Goal: Find specific page/section: Find specific page/section

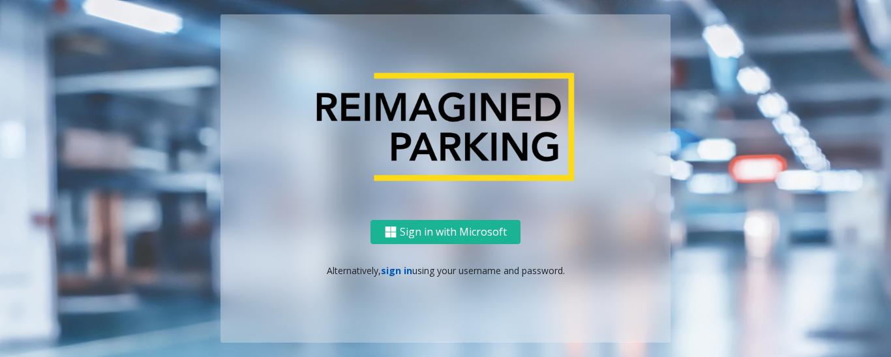
click at [392, 275] on link "sign in" at bounding box center [396, 270] width 31 height 12
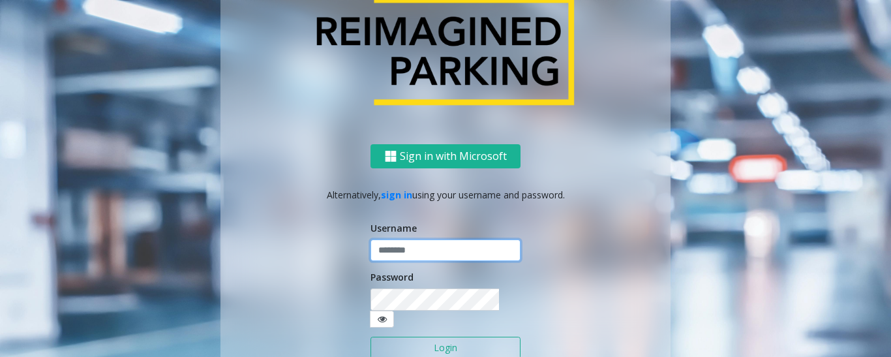
type input "*********"
click at [427, 343] on button "Login" at bounding box center [446, 348] width 150 height 22
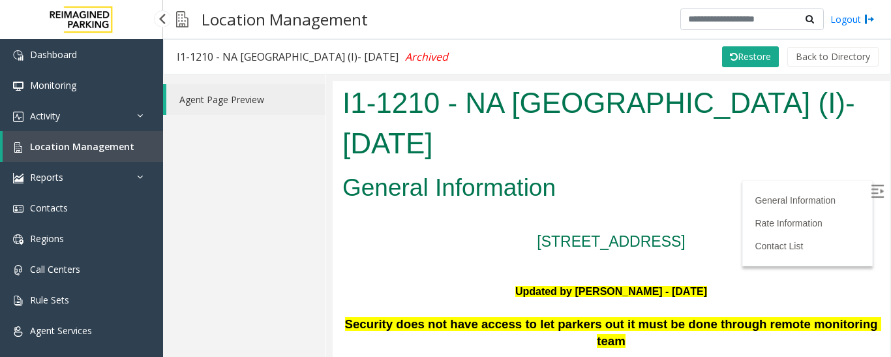
click at [97, 160] on link "Location Management" at bounding box center [83, 146] width 161 height 31
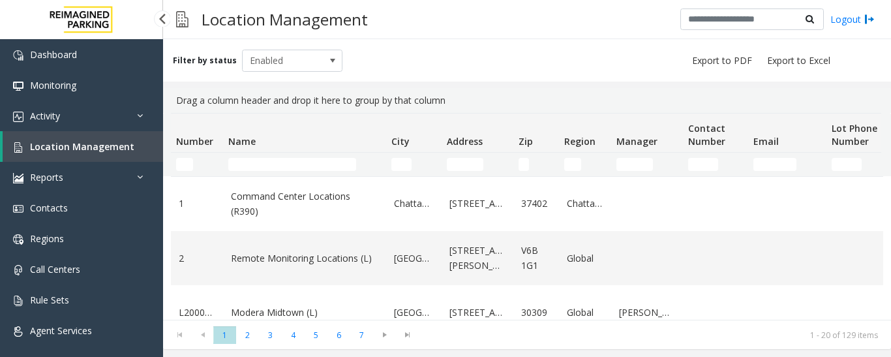
click at [115, 139] on link "Location Management" at bounding box center [83, 146] width 161 height 31
click at [252, 164] on input "Name Filter" at bounding box center [292, 164] width 128 height 13
click at [266, 172] on td "Name Filter" at bounding box center [304, 164] width 163 height 23
click at [273, 165] on input "Name Filter" at bounding box center [292, 164] width 128 height 13
paste input "**********"
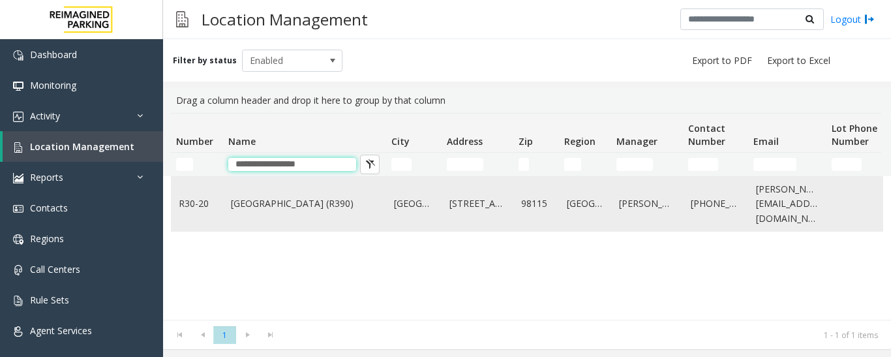
type input "**********"
click at [303, 222] on td "[GEOGRAPHIC_DATA] (R390)" at bounding box center [304, 204] width 163 height 54
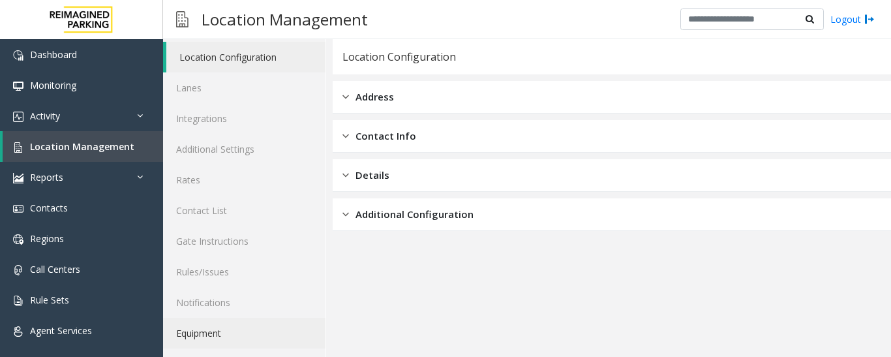
scroll to position [73, 0]
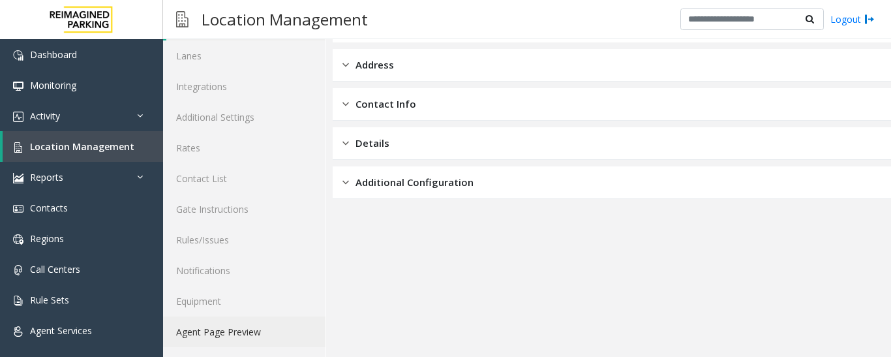
click at [238, 325] on link "Agent Page Preview" at bounding box center [244, 331] width 162 height 31
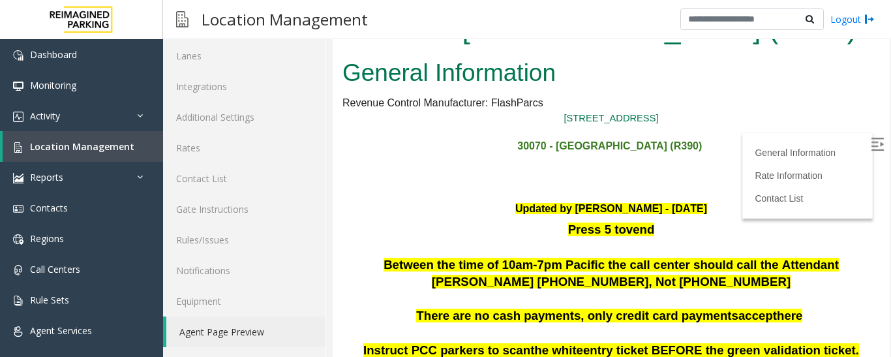
click at [871, 150] on img at bounding box center [877, 144] width 13 height 13
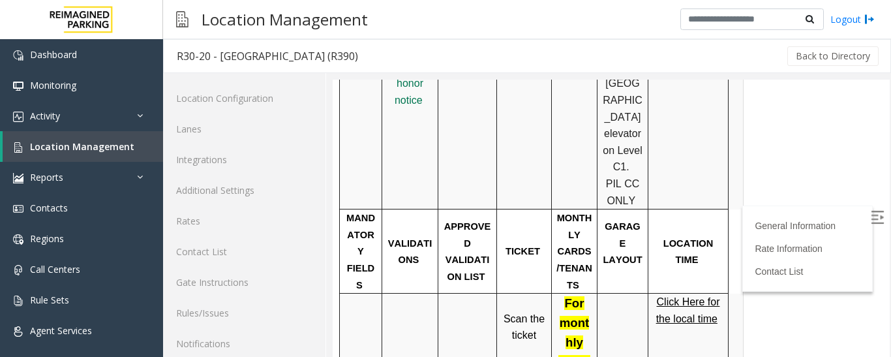
scroll to position [579, 0]
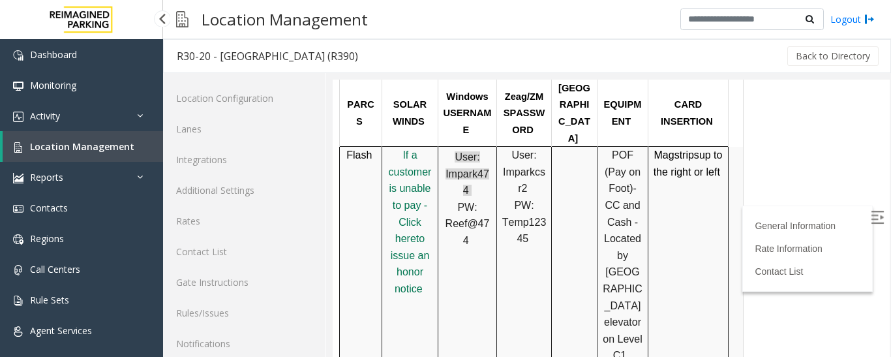
click at [123, 138] on link "Location Management" at bounding box center [83, 146] width 161 height 31
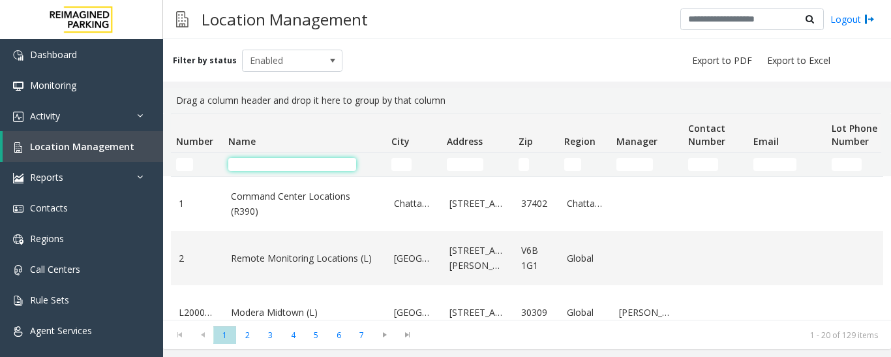
click at [284, 162] on input "Name Filter" at bounding box center [292, 164] width 128 height 13
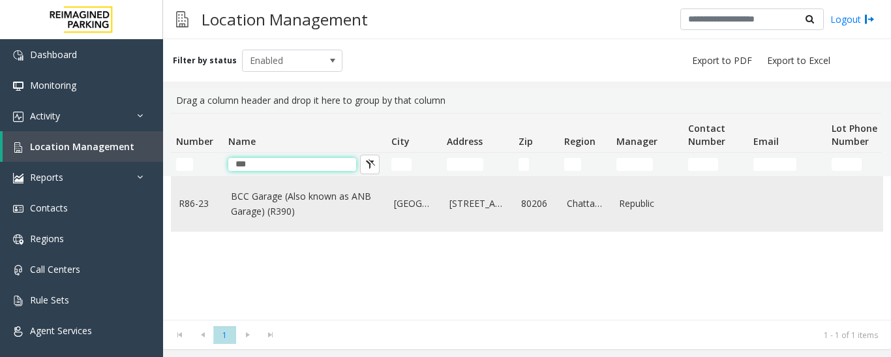
type input "***"
click at [363, 198] on link "BCC Garage (Also known as ANB Garage) (R390)" at bounding box center [304, 203] width 147 height 29
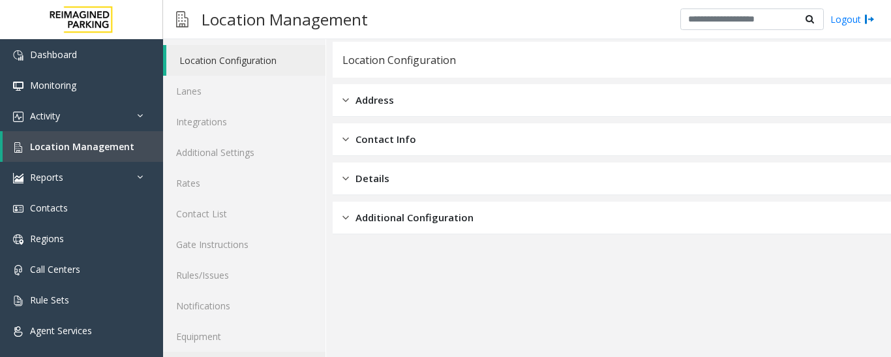
scroll to position [73, 0]
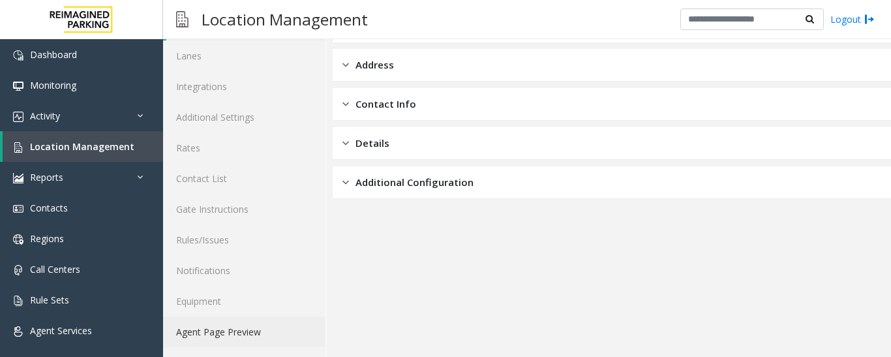
click at [256, 333] on link "Agent Page Preview" at bounding box center [244, 331] width 162 height 31
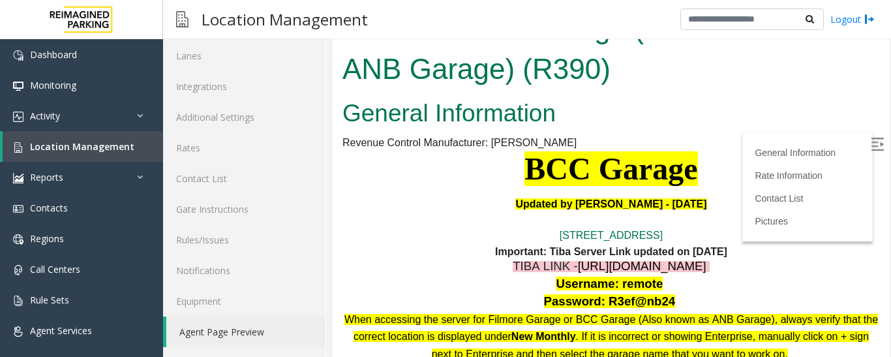
scroll to position [211, 0]
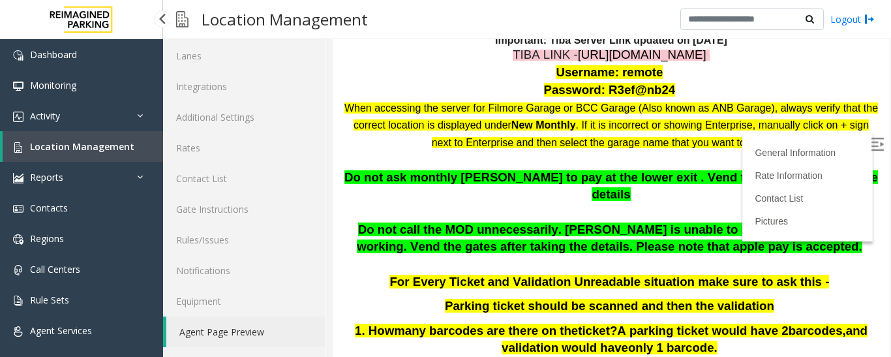
click at [124, 150] on span "Location Management" at bounding box center [82, 146] width 104 height 12
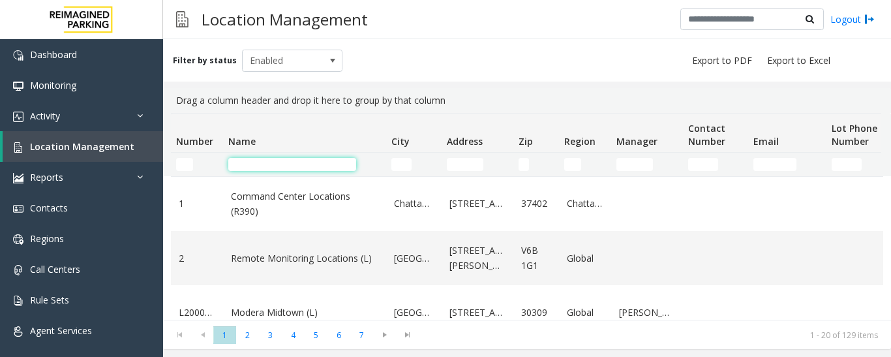
click at [268, 170] on input "Name Filter" at bounding box center [292, 164] width 128 height 13
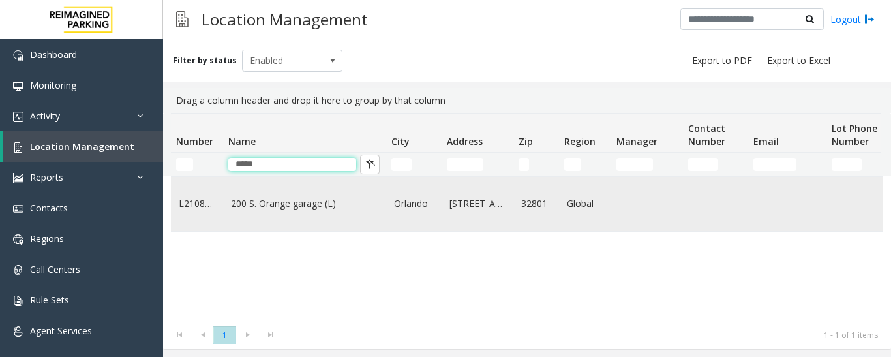
type input "*****"
click at [384, 201] on td "200 S. Orange garage (L)" at bounding box center [304, 204] width 163 height 54
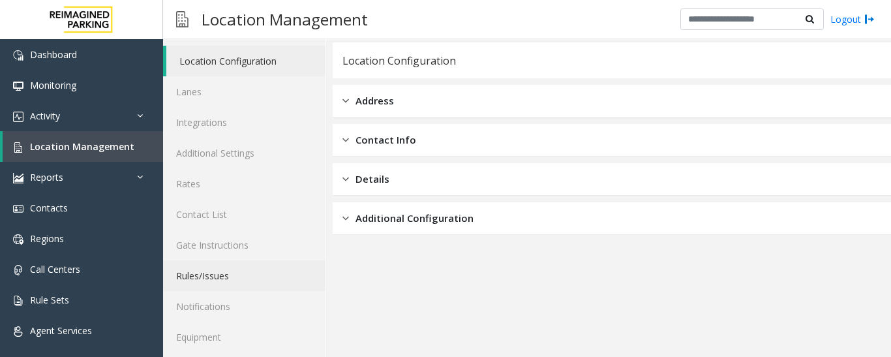
scroll to position [73, 0]
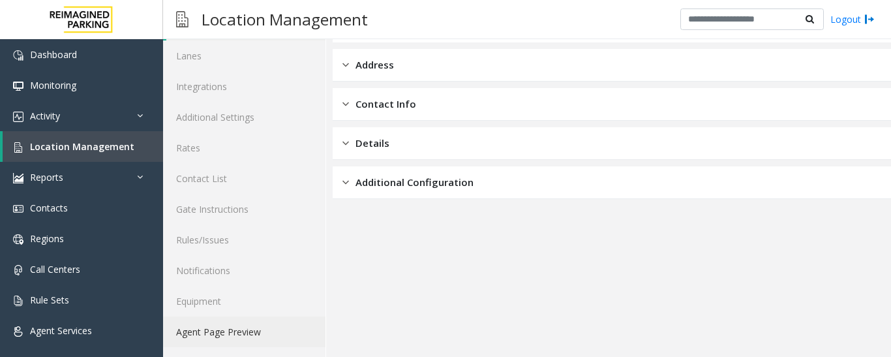
click at [231, 328] on link "Agent Page Preview" at bounding box center [244, 331] width 162 height 31
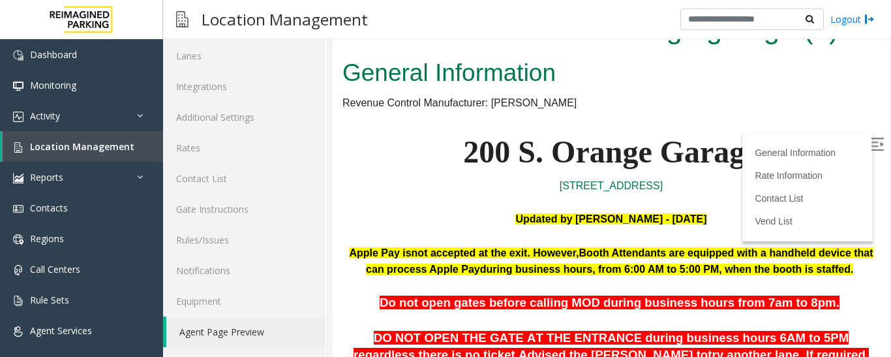
click at [871, 146] on img at bounding box center [877, 144] width 13 height 13
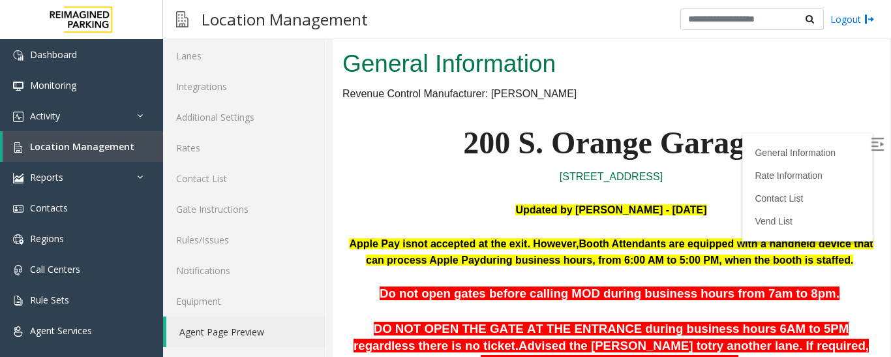
scroll to position [130, 0]
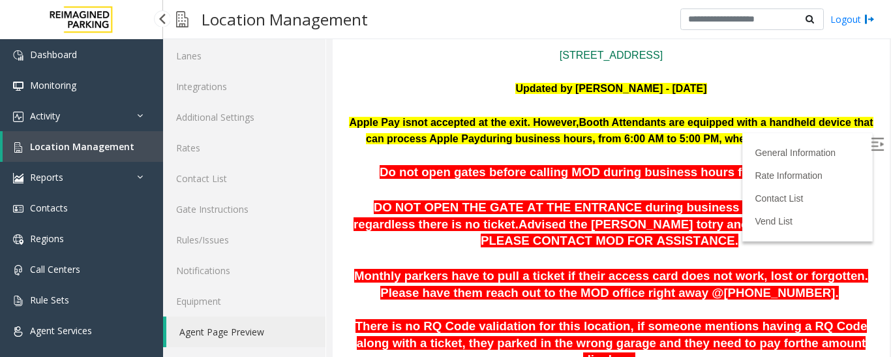
click at [84, 148] on span "Location Management" at bounding box center [82, 146] width 104 height 12
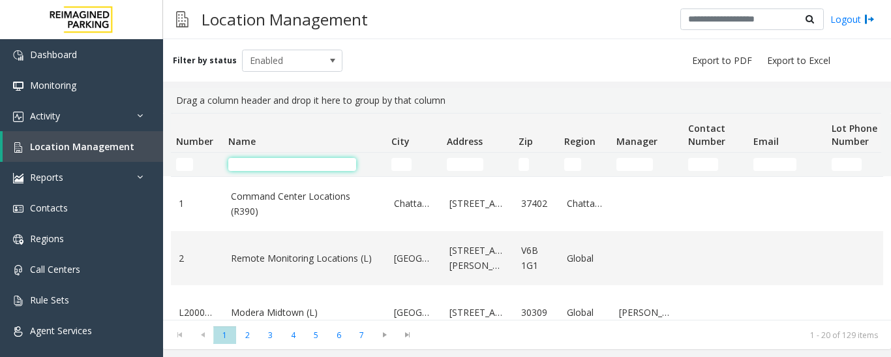
click at [259, 161] on input "Name Filter" at bounding box center [292, 164] width 128 height 13
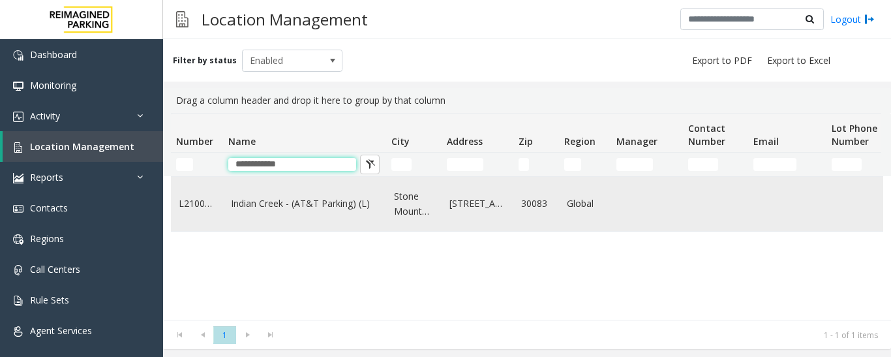
type input "**********"
click at [269, 207] on link "Indian Creek - (AT&T Parking) (L)" at bounding box center [304, 203] width 147 height 14
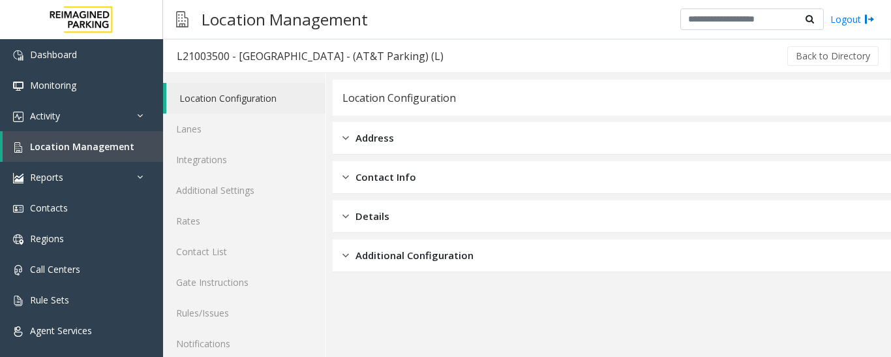
scroll to position [73, 0]
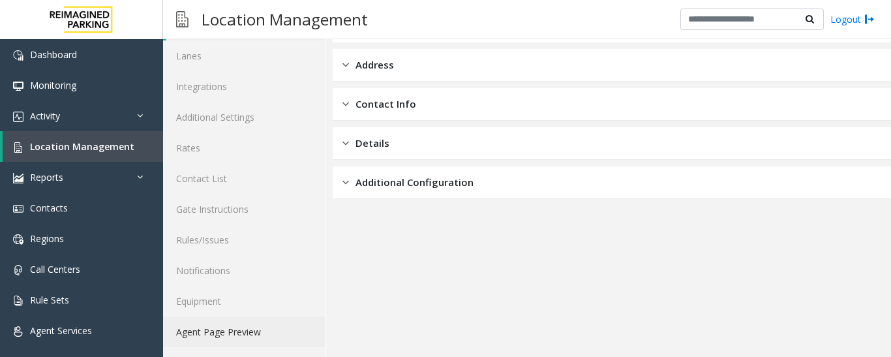
click at [252, 320] on link "Agent Page Preview" at bounding box center [244, 331] width 162 height 31
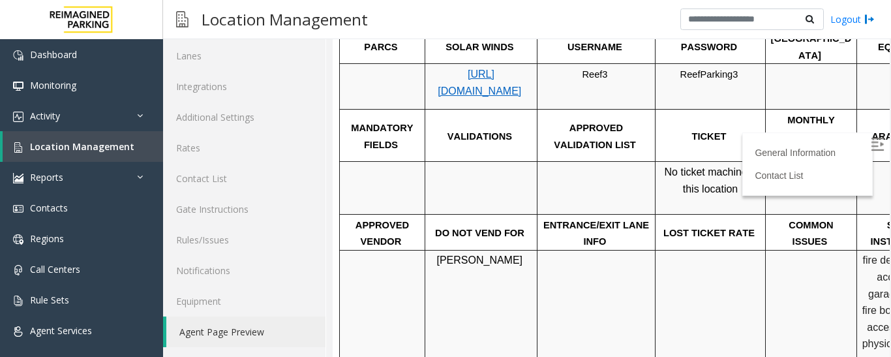
click at [871, 143] on img at bounding box center [877, 144] width 13 height 13
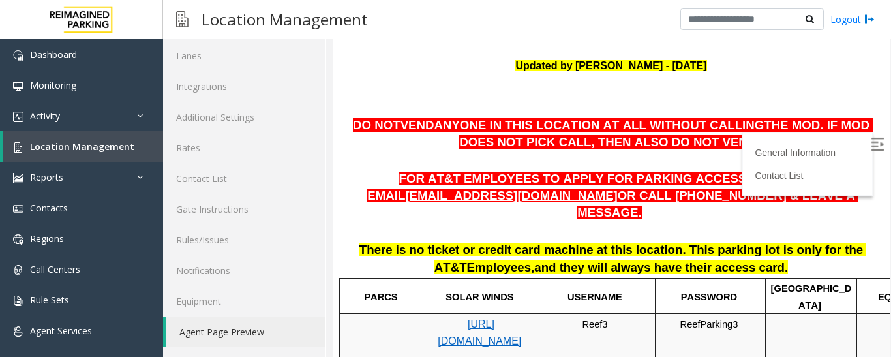
scroll to position [130, 0]
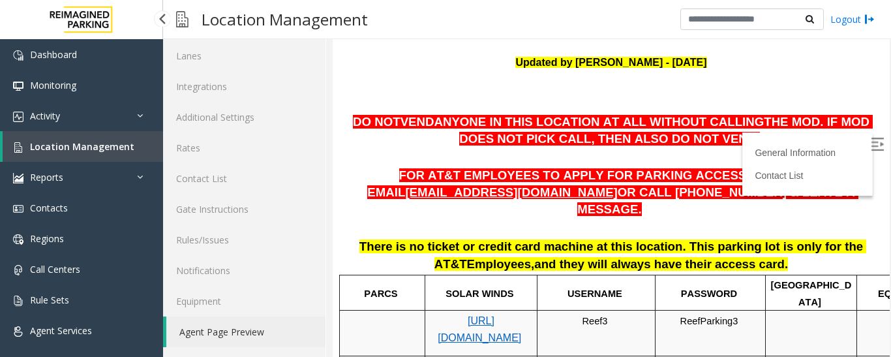
click at [33, 141] on span "Location Management" at bounding box center [82, 146] width 104 height 12
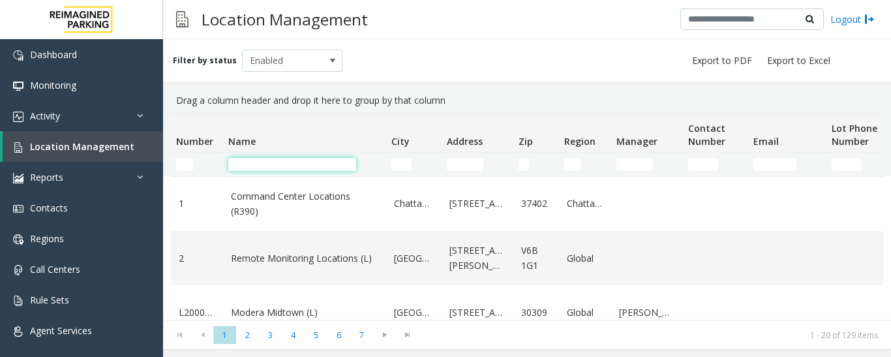
click at [319, 166] on input "Name Filter" at bounding box center [292, 164] width 128 height 13
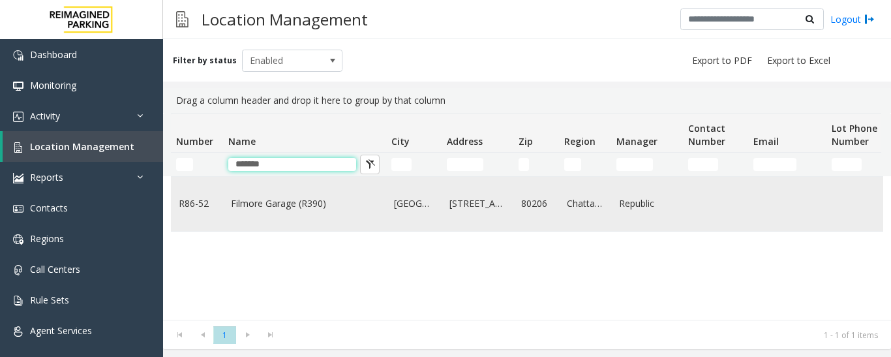
type input "*******"
click at [315, 177] on td "Filmore Garage (R390)" at bounding box center [304, 204] width 163 height 54
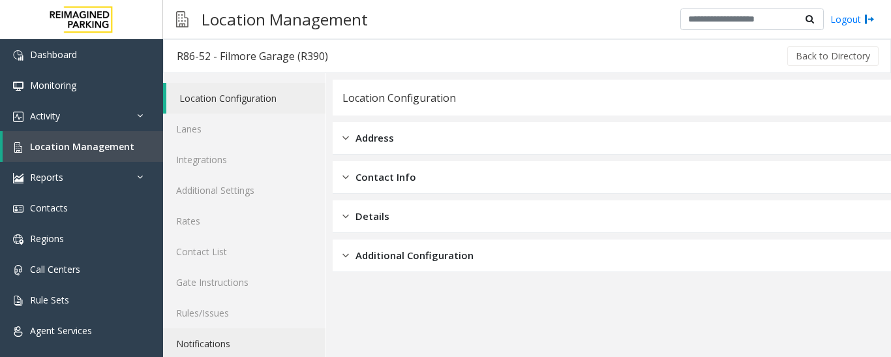
scroll to position [73, 0]
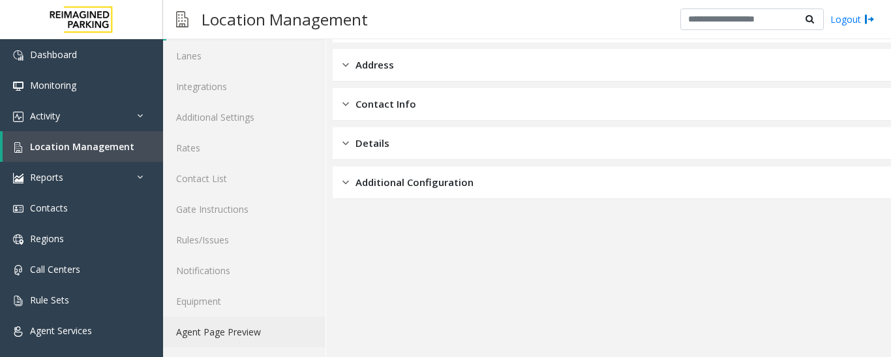
click at [294, 325] on link "Agent Page Preview" at bounding box center [244, 331] width 162 height 31
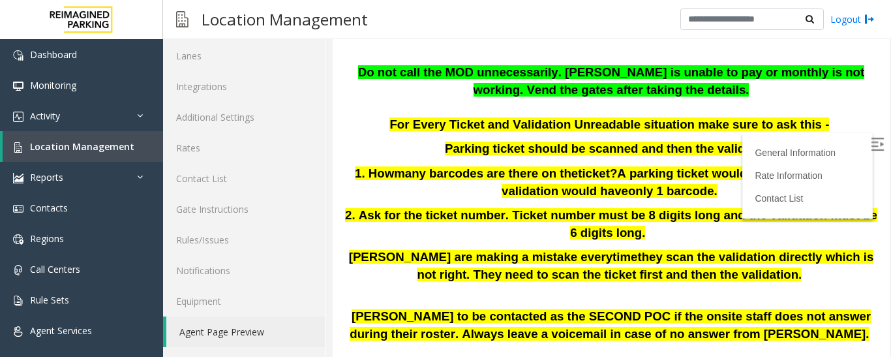
scroll to position [8, 0]
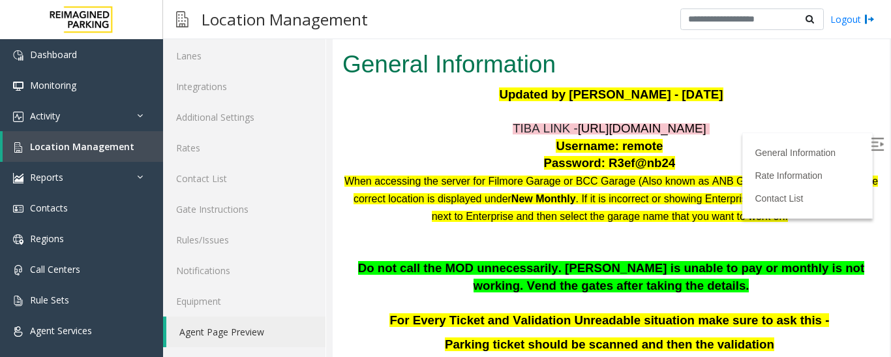
click at [630, 129] on span "[URL][DOMAIN_NAME]" at bounding box center [642, 128] width 129 height 14
click at [625, 144] on span "Username: remote" at bounding box center [609, 146] width 107 height 14
click at [616, 129] on span "[URL][DOMAIN_NAME]" at bounding box center [642, 128] width 129 height 14
drag, startPoint x: 599, startPoint y: 162, endPoint x: 665, endPoint y: 161, distance: 65.9
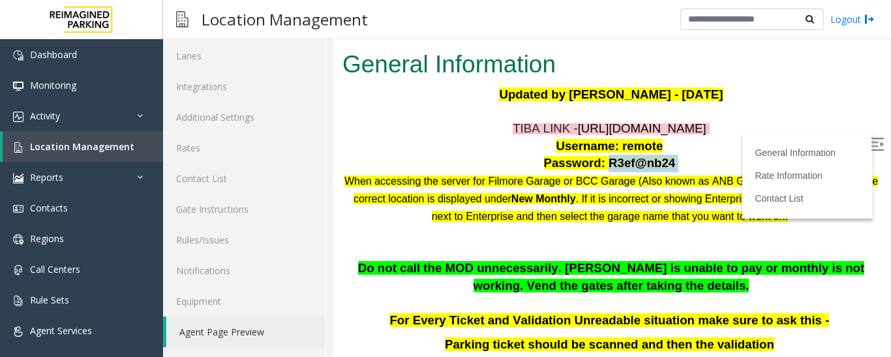
click at [665, 161] on p "Password: R3ef@nb24" at bounding box center [612, 164] width 538 height 18
click at [101, 147] on span "Location Management" at bounding box center [82, 146] width 104 height 12
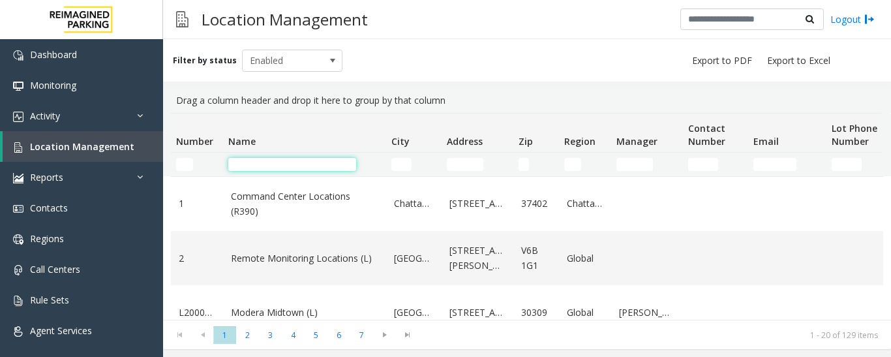
click at [261, 162] on input "Name Filter" at bounding box center [292, 164] width 128 height 13
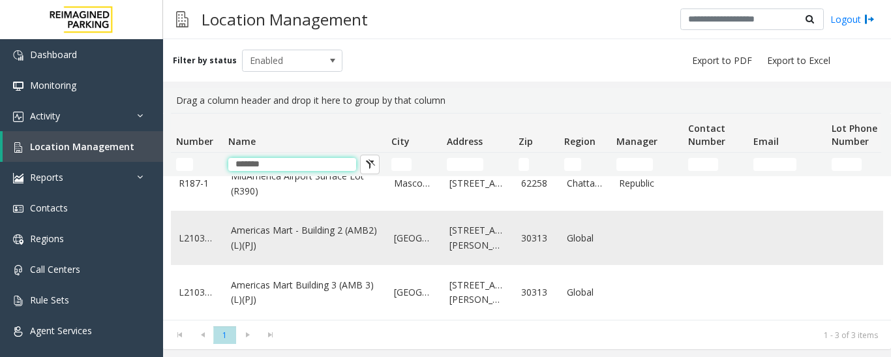
scroll to position [31, 0]
type input "*******"
click at [307, 228] on link "Americas Mart - Building 2 (AMB2) (L)(PJ)" at bounding box center [304, 237] width 147 height 29
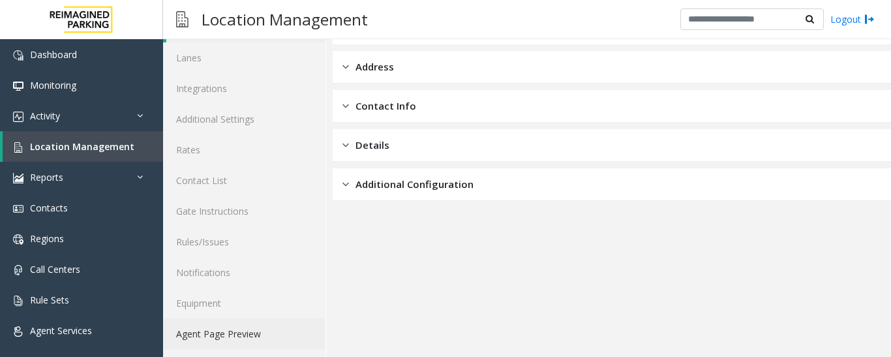
scroll to position [73, 0]
click at [238, 344] on link "Agent Page Preview" at bounding box center [244, 331] width 162 height 31
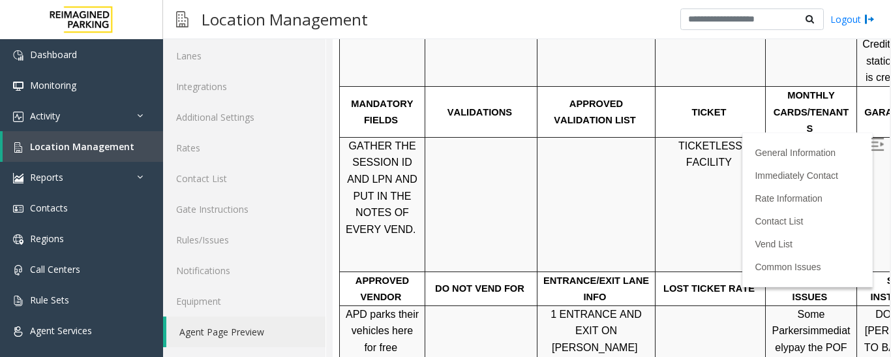
click at [871, 141] on img at bounding box center [877, 144] width 13 height 13
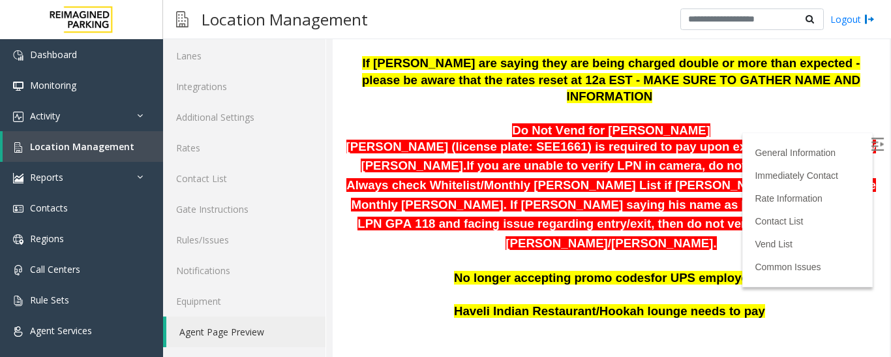
scroll to position [121, 0]
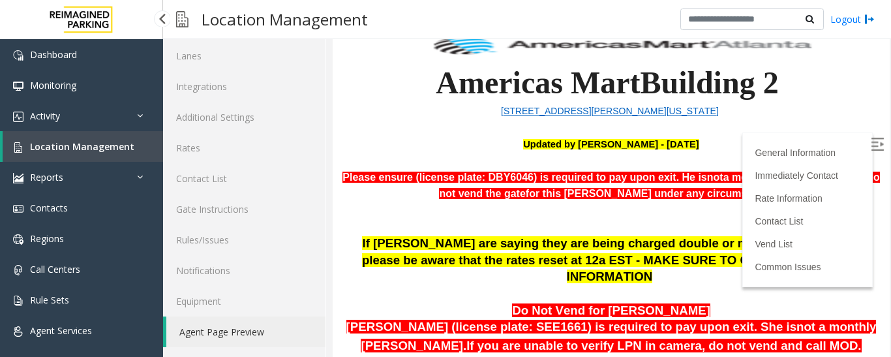
click at [78, 142] on span "Location Management" at bounding box center [82, 146] width 104 height 12
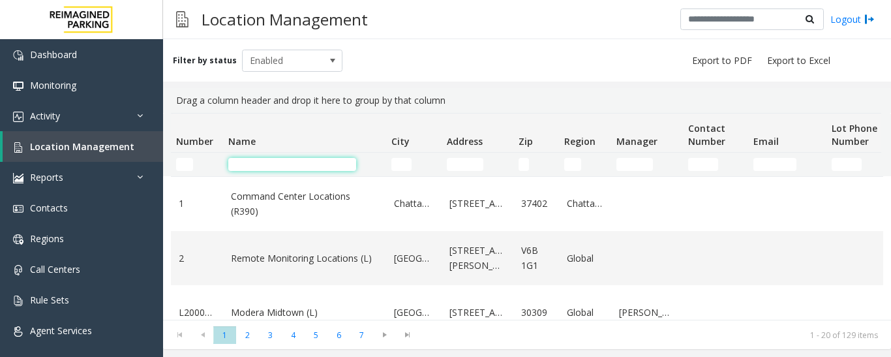
click at [269, 163] on input "Name Filter" at bounding box center [292, 164] width 128 height 13
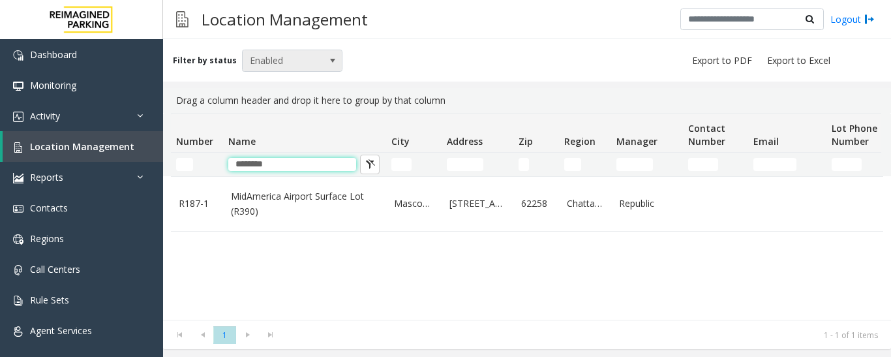
type input "*******"
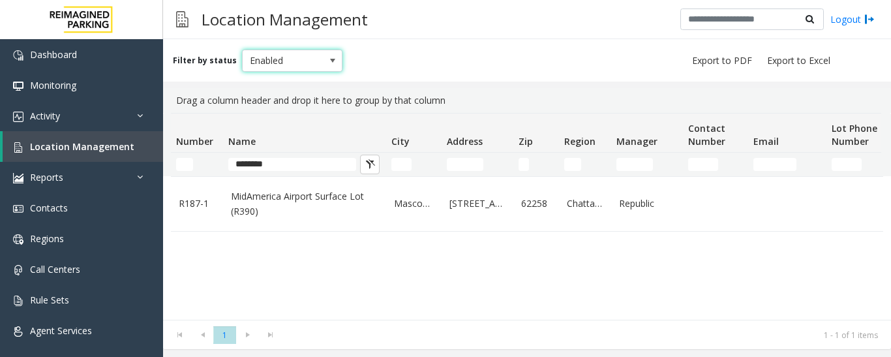
click at [277, 60] on span "Enabled" at bounding box center [283, 60] width 80 height 21
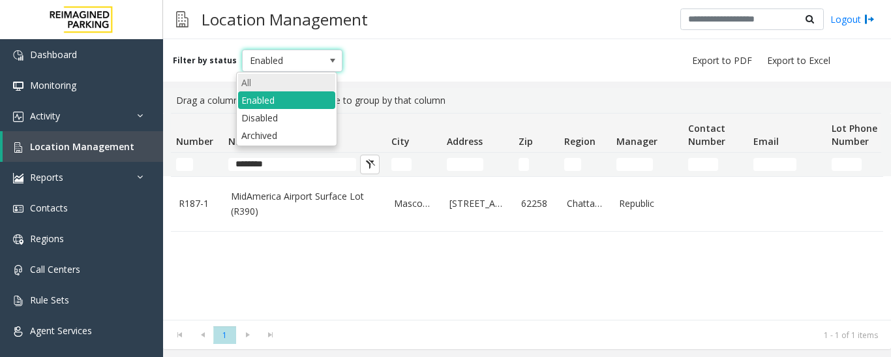
click at [280, 84] on li "All" at bounding box center [286, 83] width 97 height 18
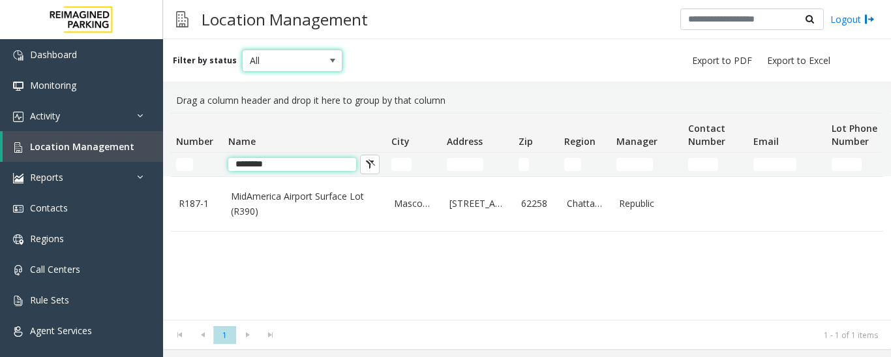
click at [318, 161] on input "*******" at bounding box center [292, 164] width 128 height 13
drag, startPoint x: 296, startPoint y: 161, endPoint x: 190, endPoint y: 159, distance: 105.7
click at [190, 159] on tr "*******" at bounding box center [698, 164] width 1054 height 23
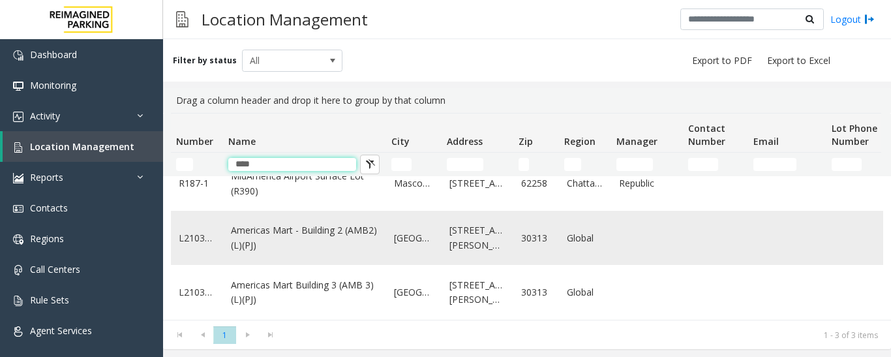
scroll to position [31, 0]
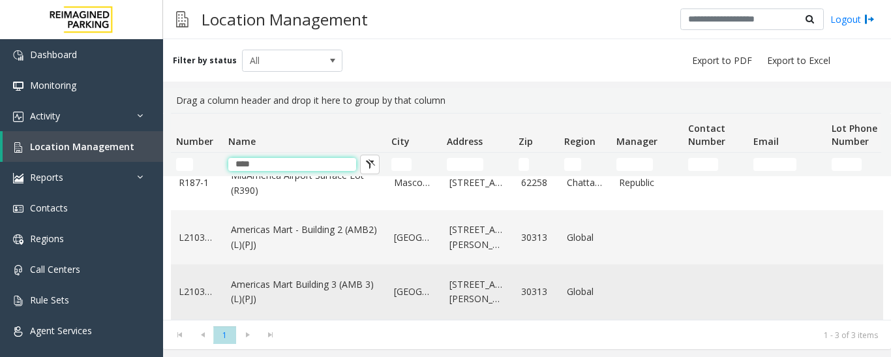
type input "****"
click at [315, 277] on link "Americas Mart Building 3 (AMB 3) (L)(PJ)" at bounding box center [304, 291] width 147 height 29
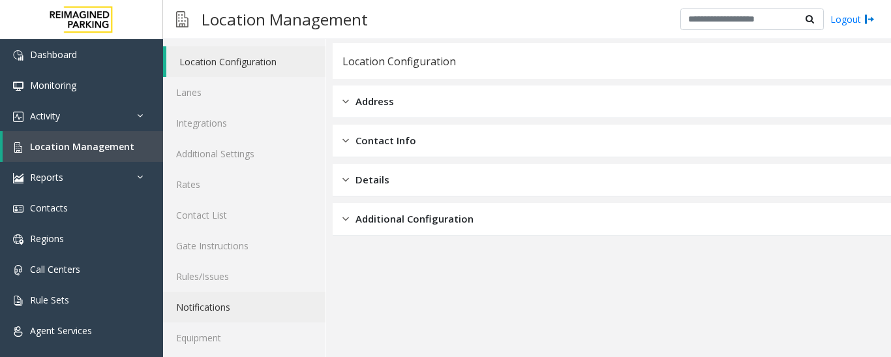
scroll to position [73, 0]
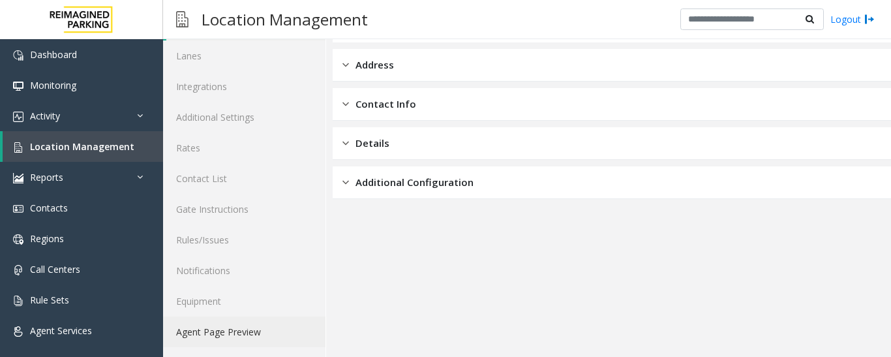
click at [249, 326] on link "Agent Page Preview" at bounding box center [244, 331] width 162 height 31
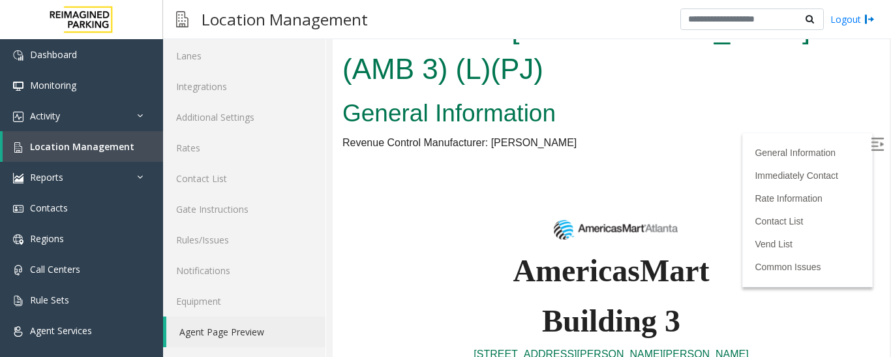
scroll to position [519, 0]
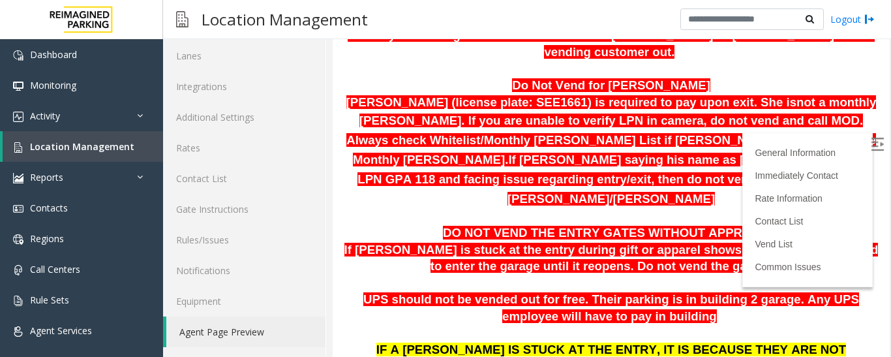
click at [871, 143] on img at bounding box center [877, 144] width 13 height 13
click at [123, 146] on span "Location Management" at bounding box center [82, 146] width 104 height 12
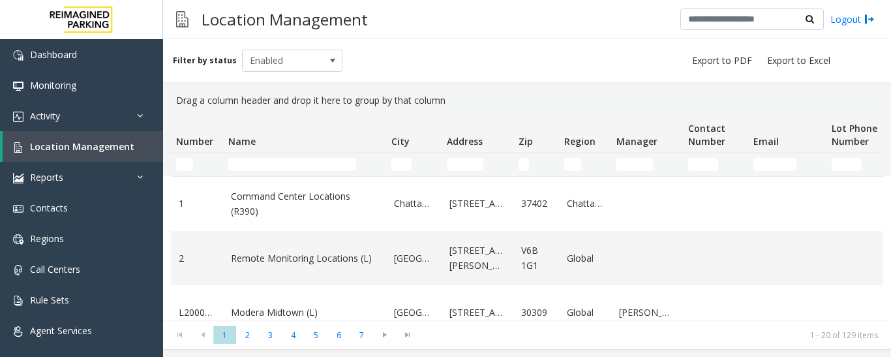
click at [283, 157] on td "Name Filter" at bounding box center [304, 164] width 163 height 23
click at [278, 163] on input "Name Filter" at bounding box center [292, 164] width 128 height 13
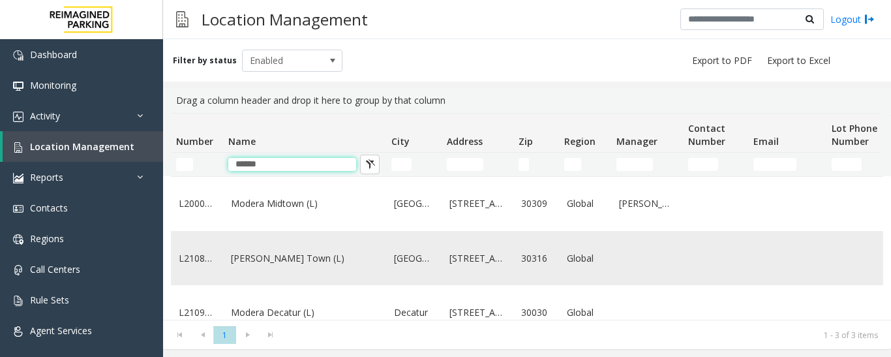
type input "******"
click at [318, 266] on link "[PERSON_NAME] Town (L)" at bounding box center [304, 258] width 147 height 14
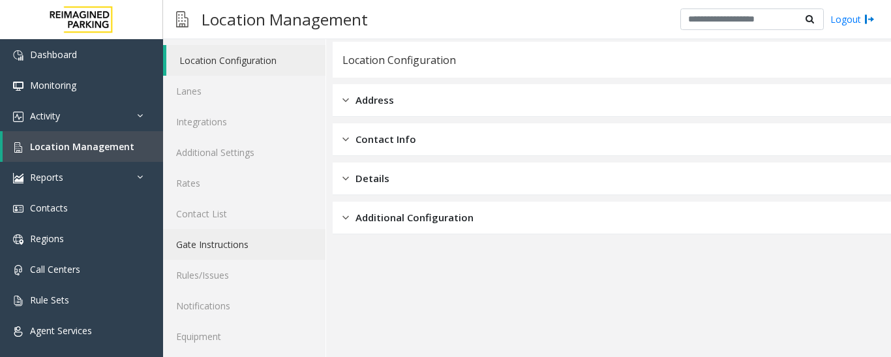
scroll to position [73, 0]
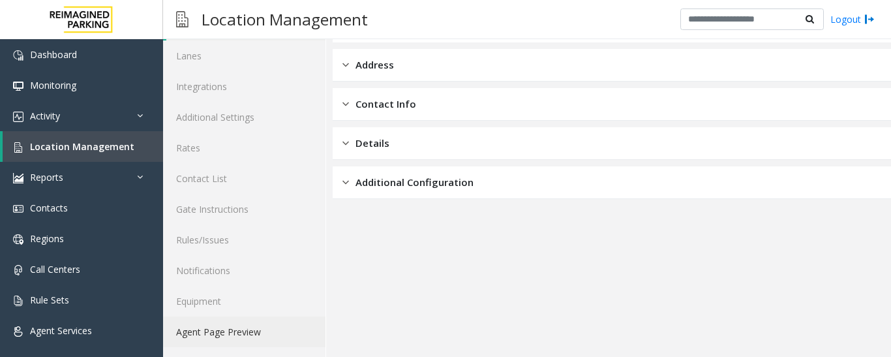
click at [243, 326] on link "Agent Page Preview" at bounding box center [244, 331] width 162 height 31
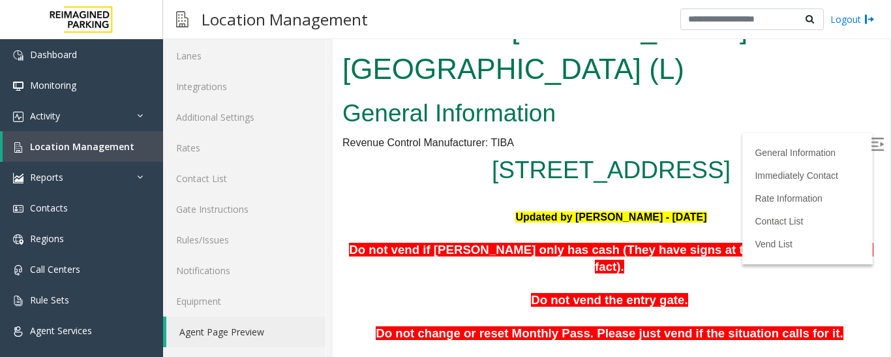
click at [871, 142] on img at bounding box center [877, 144] width 13 height 13
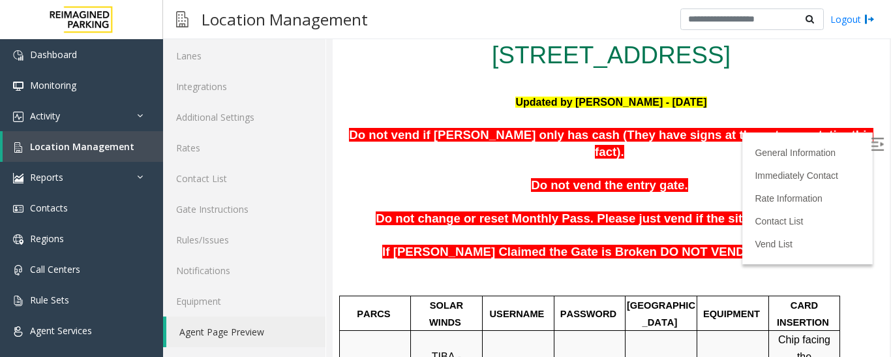
scroll to position [133, 0]
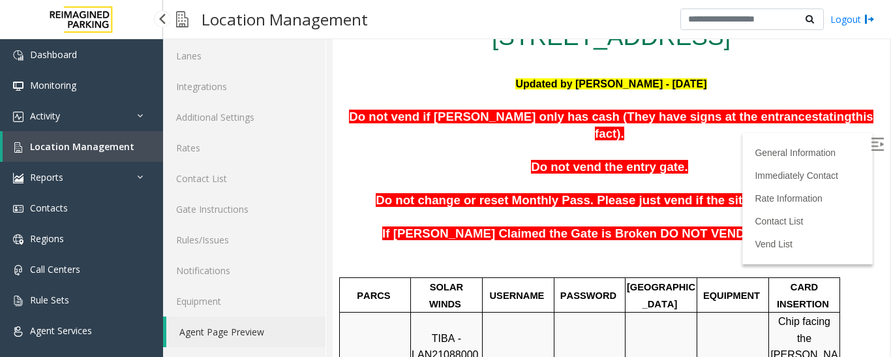
click at [132, 149] on link "Location Management" at bounding box center [83, 146] width 161 height 31
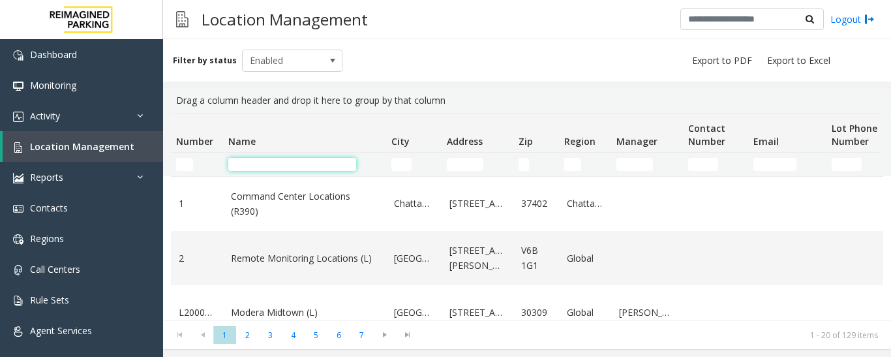
click at [277, 161] on input "Name Filter" at bounding box center [292, 164] width 128 height 13
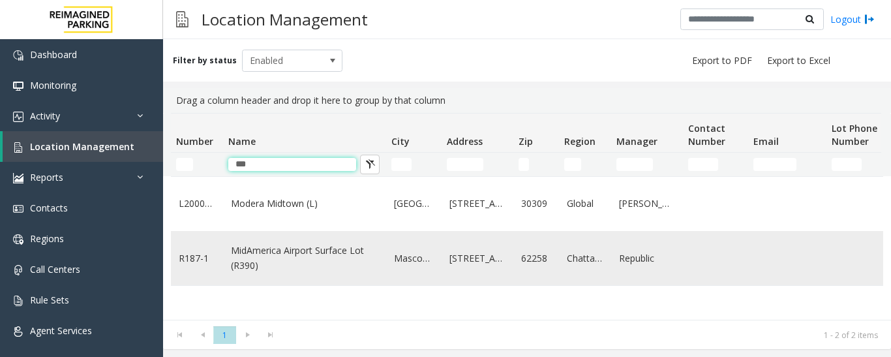
type input "***"
click at [300, 249] on link "MidAmerica Airport Surface Lot (R390)" at bounding box center [304, 257] width 147 height 29
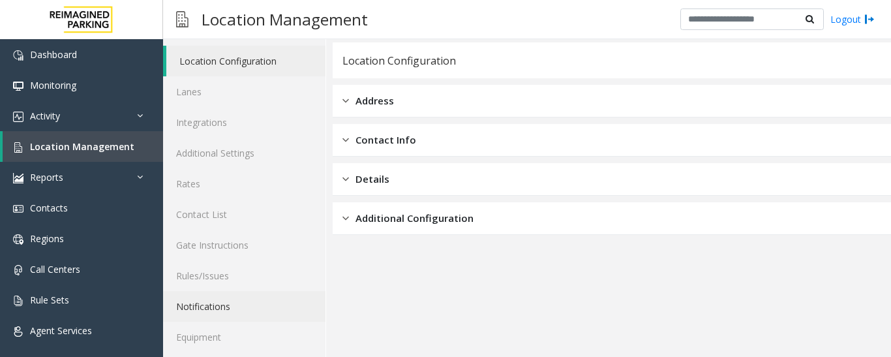
scroll to position [73, 0]
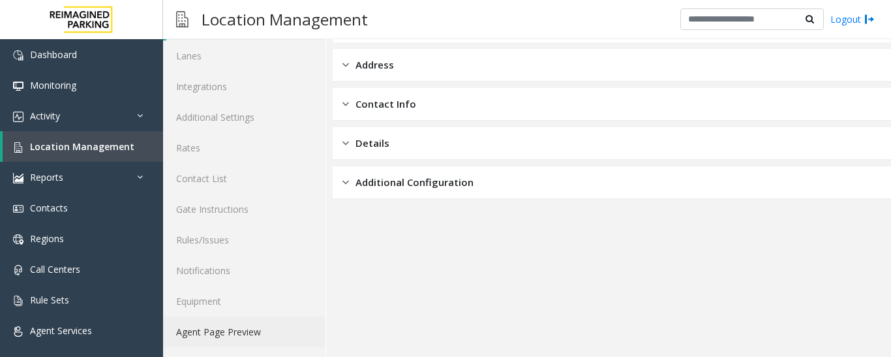
click at [246, 332] on link "Agent Page Preview" at bounding box center [244, 331] width 162 height 31
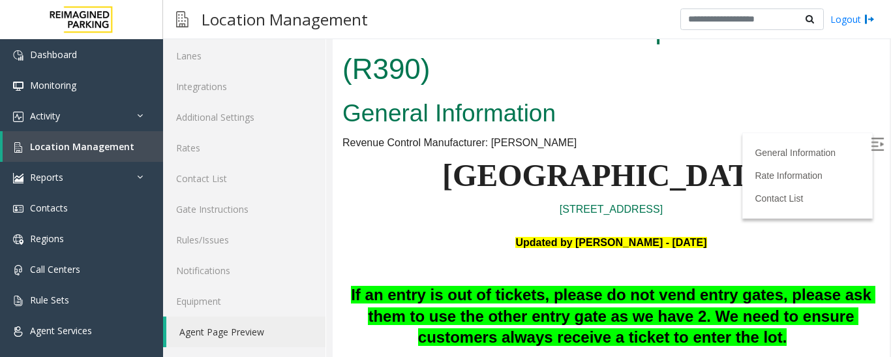
click at [871, 147] on img at bounding box center [877, 144] width 13 height 13
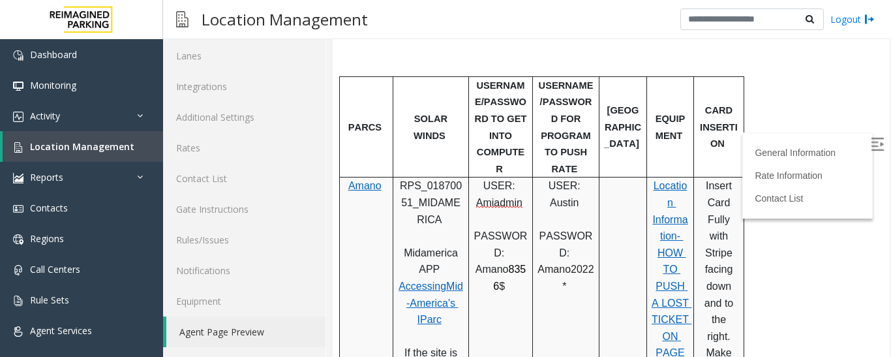
scroll to position [529, 0]
click at [18, 152] on img at bounding box center [18, 147] width 10 height 10
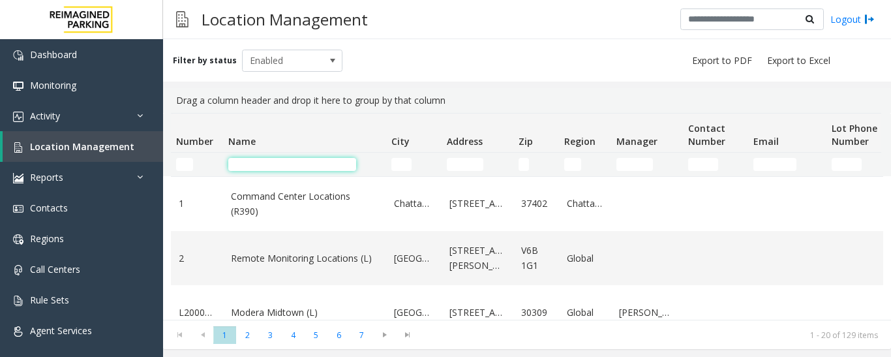
click at [238, 162] on input "Name Filter" at bounding box center [292, 164] width 128 height 13
paste input "**********"
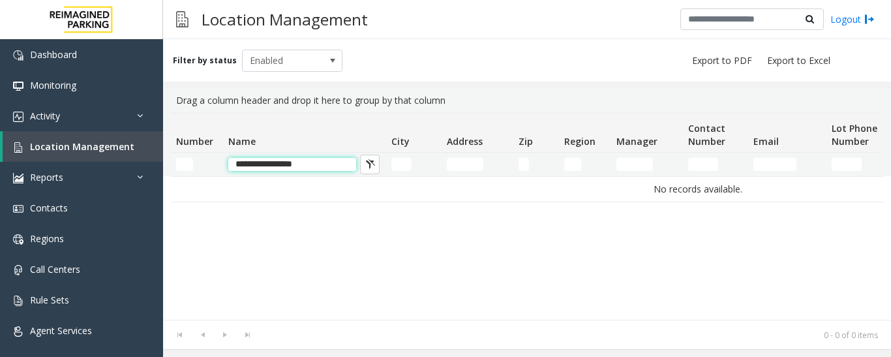
drag, startPoint x: 314, startPoint y: 168, endPoint x: 245, endPoint y: 162, distance: 69.4
click at [245, 162] on input "**********" at bounding box center [292, 164] width 128 height 13
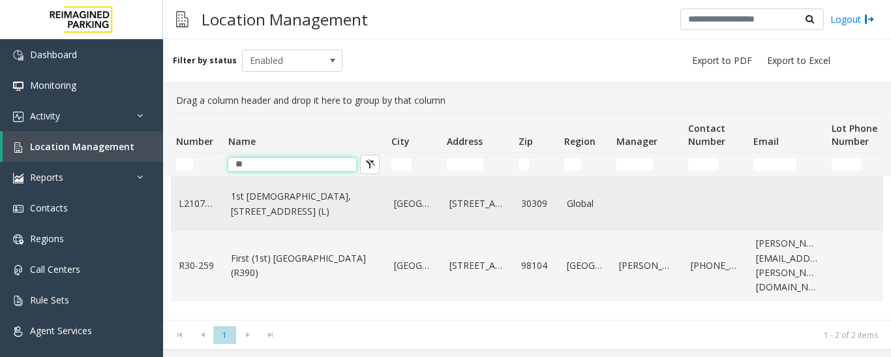
type input "**"
click at [293, 216] on link "1st [DEMOGRAPHIC_DATA], [STREET_ADDRESS] (L)" at bounding box center [304, 203] width 147 height 29
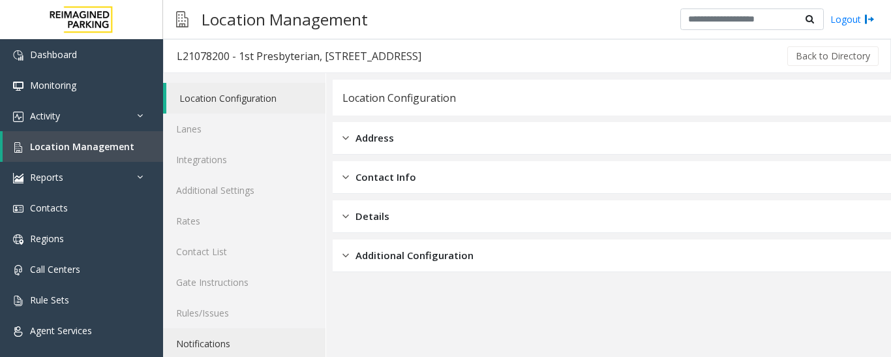
scroll to position [73, 0]
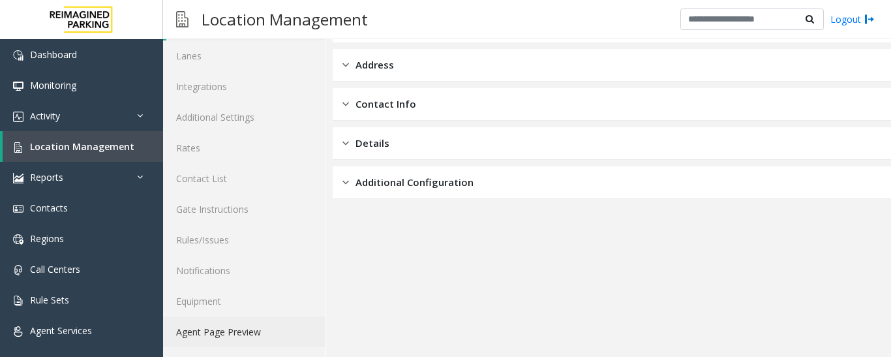
click at [223, 337] on link "Agent Page Preview" at bounding box center [244, 331] width 162 height 31
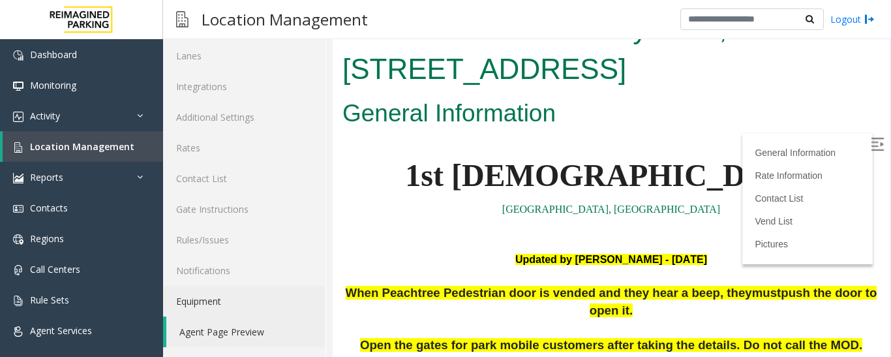
scroll to position [2540, 0]
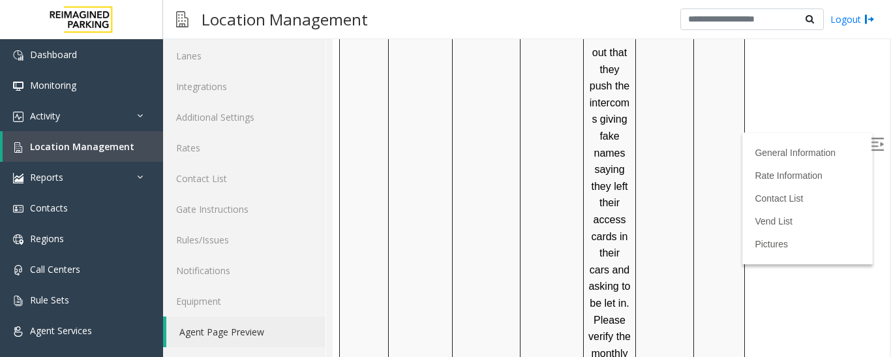
click at [871, 144] on img at bounding box center [877, 144] width 13 height 13
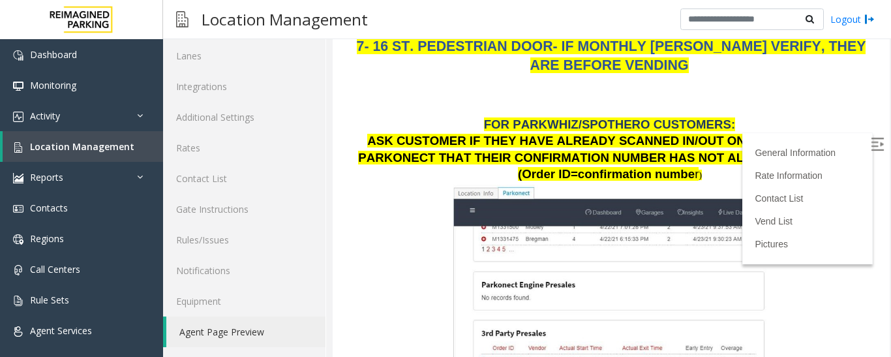
scroll to position [356, 0]
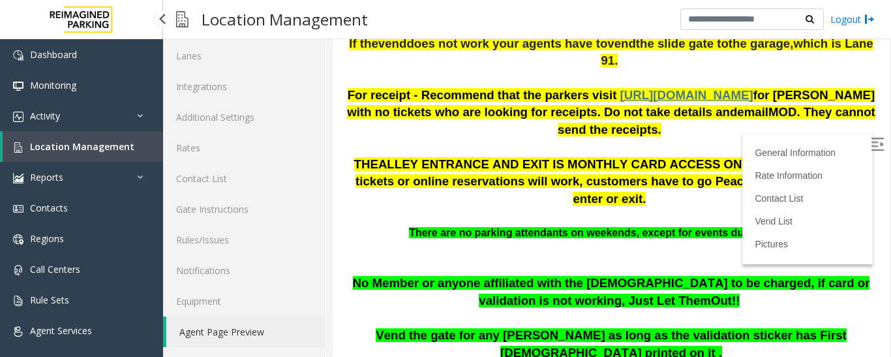
click at [121, 152] on span "Location Management" at bounding box center [82, 146] width 104 height 12
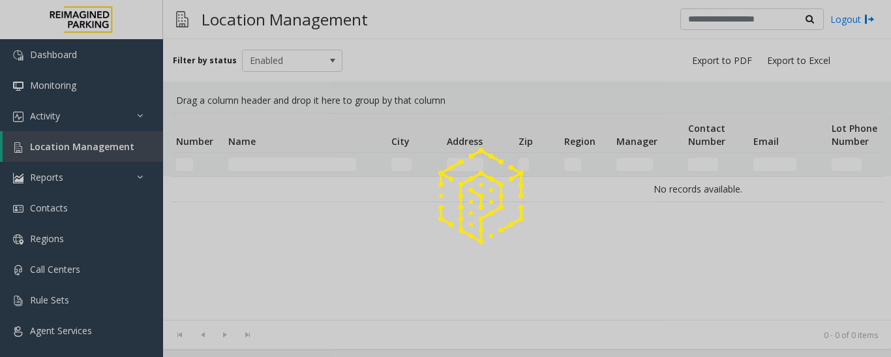
click at [247, 161] on div at bounding box center [445, 178] width 891 height 357
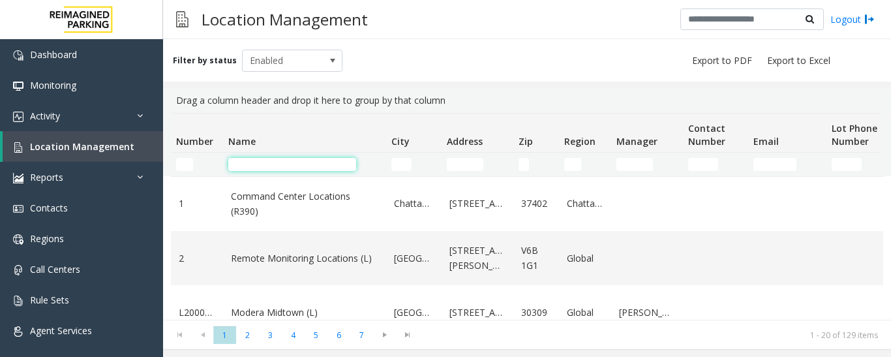
click at [248, 162] on input "Name Filter" at bounding box center [292, 164] width 128 height 13
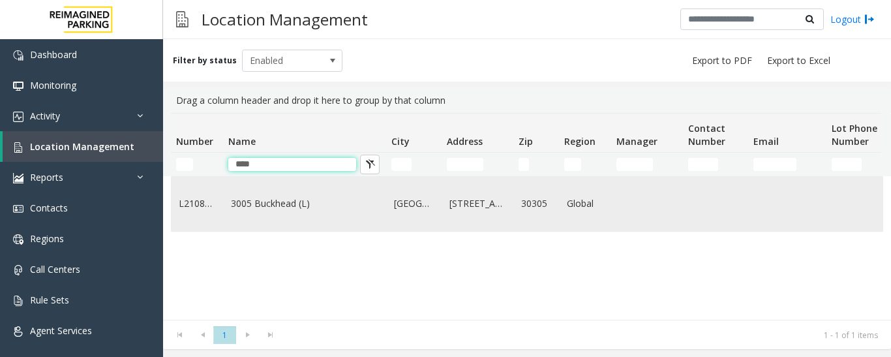
type input "****"
click at [301, 229] on td "3005 Buckhead (L)" at bounding box center [304, 204] width 163 height 54
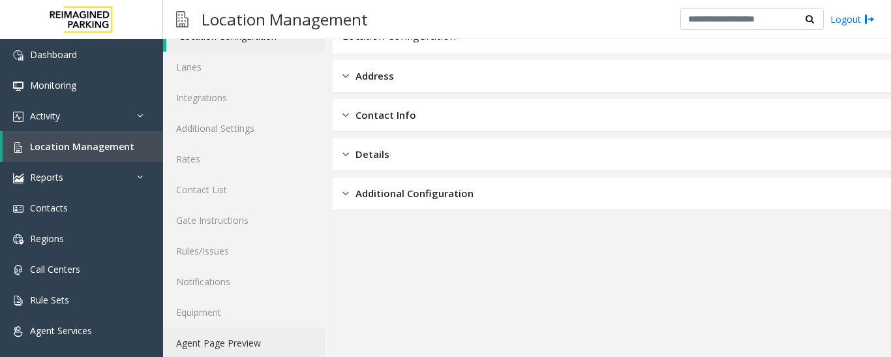
scroll to position [73, 0]
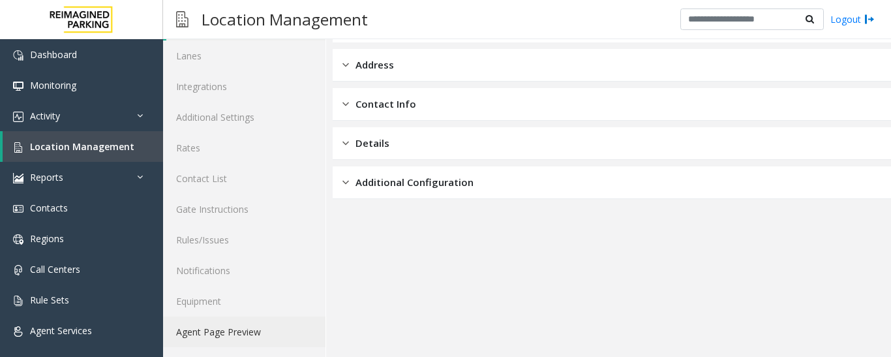
click at [243, 335] on link "Agent Page Preview" at bounding box center [244, 331] width 162 height 31
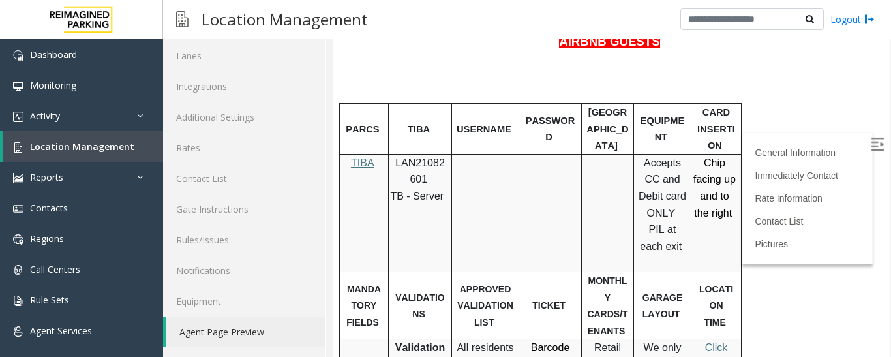
scroll to position [88, 0]
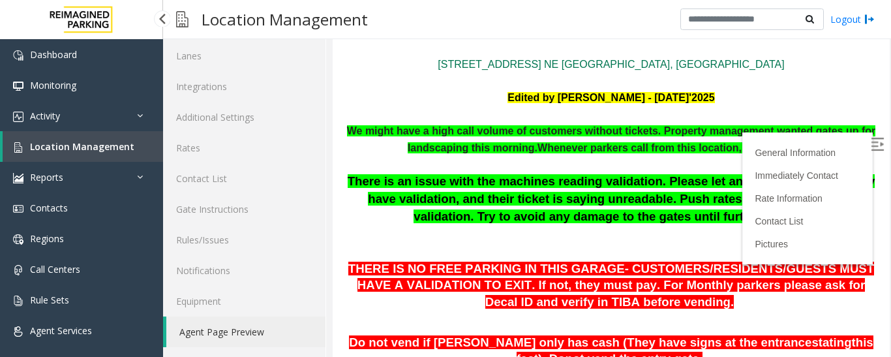
click at [75, 146] on span "Location Management" at bounding box center [82, 146] width 104 height 12
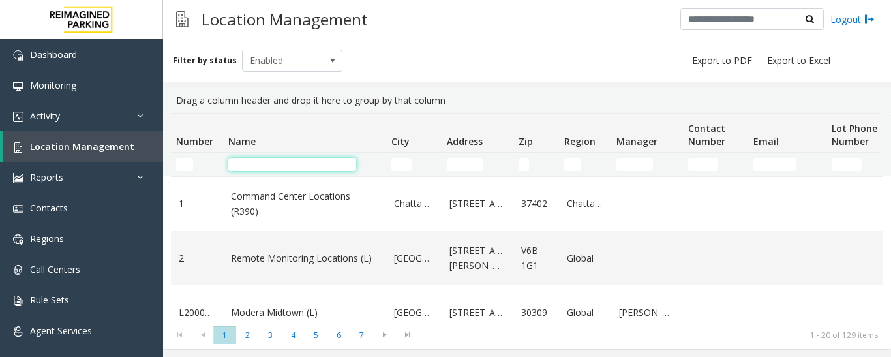
click at [287, 166] on input "Name Filter" at bounding box center [292, 164] width 128 height 13
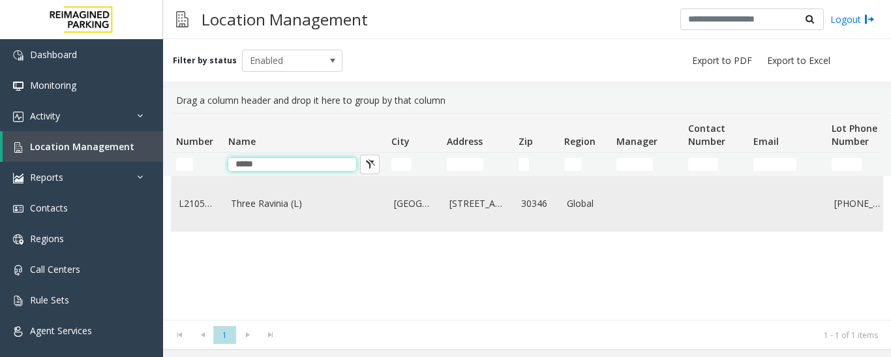
type input "*****"
click at [300, 201] on link "Three Ravinia (L)" at bounding box center [304, 203] width 147 height 14
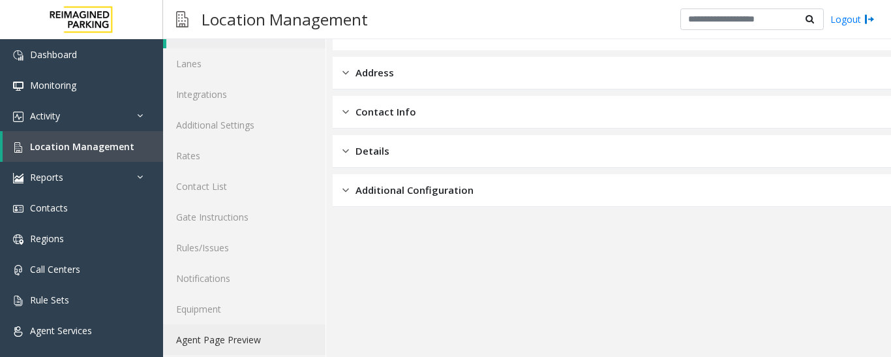
scroll to position [73, 0]
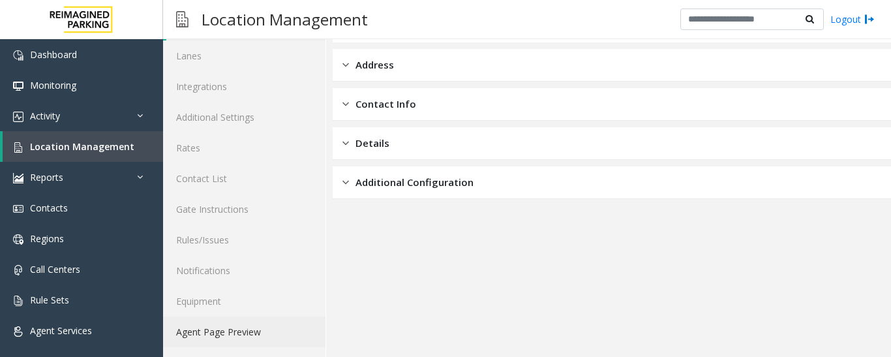
click at [249, 331] on link "Agent Page Preview" at bounding box center [244, 331] width 162 height 31
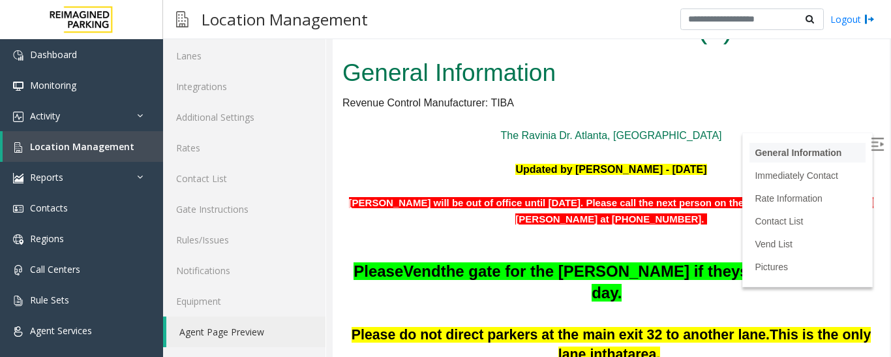
scroll to position [1162, 0]
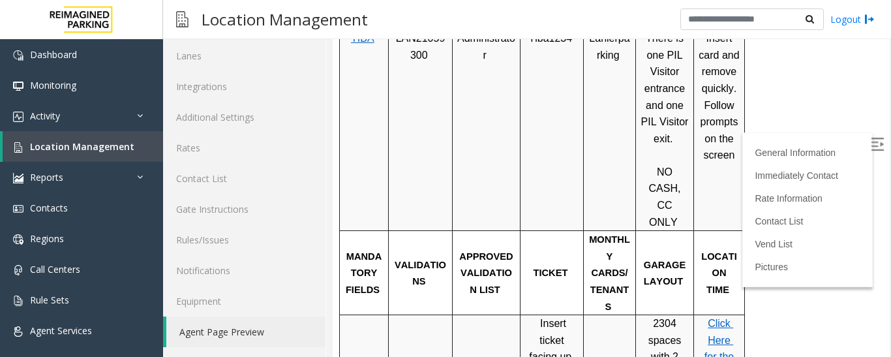
click at [871, 147] on img at bounding box center [877, 144] width 13 height 13
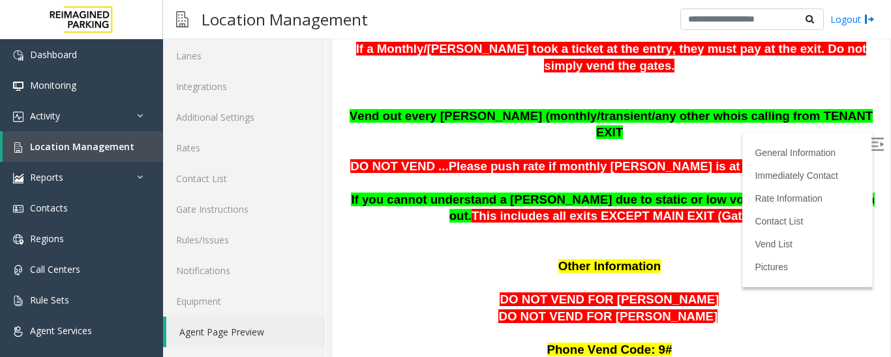
scroll to position [479, 0]
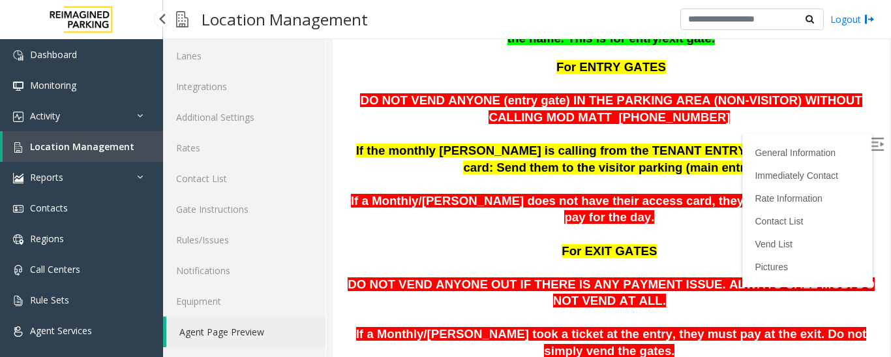
click at [100, 149] on span "Location Management" at bounding box center [82, 146] width 104 height 12
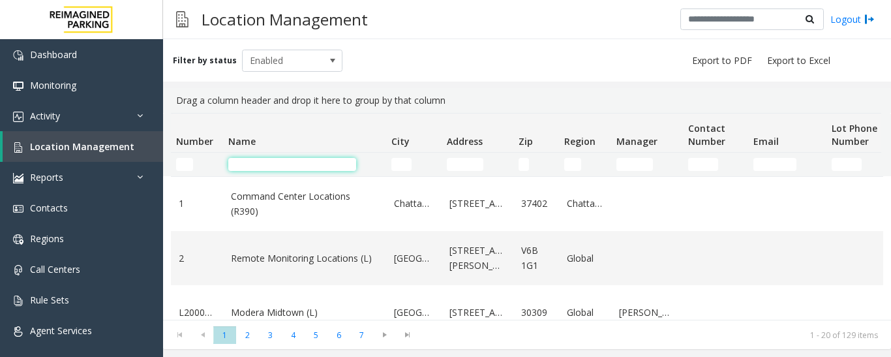
click at [254, 161] on input "Name Filter" at bounding box center [292, 164] width 128 height 13
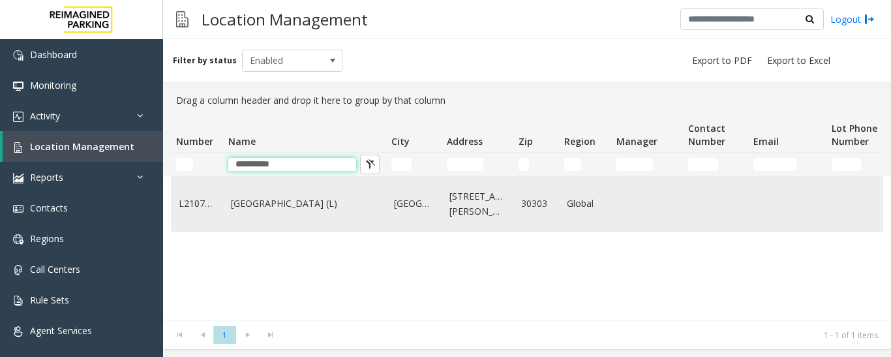
type input "**********"
click at [256, 190] on td "[GEOGRAPHIC_DATA] (L)" at bounding box center [304, 204] width 163 height 54
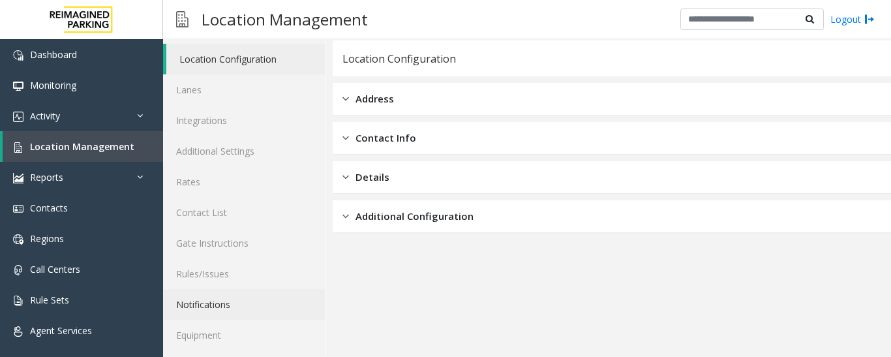
scroll to position [73, 0]
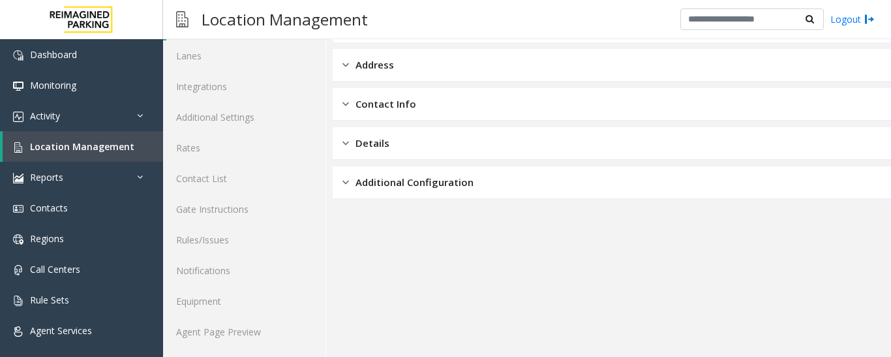
click at [239, 350] on div "Location Configuration Lanes Integrations Additional Settings Rates Contact Lis…" at bounding box center [244, 178] width 163 height 357
click at [247, 337] on link "Agent Page Preview" at bounding box center [244, 331] width 162 height 31
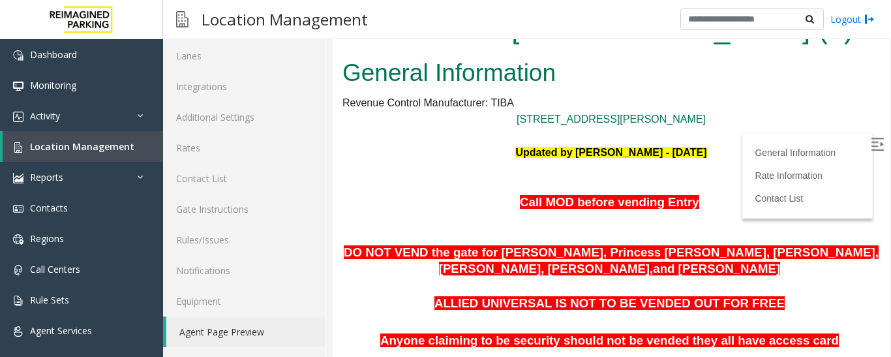
click at [871, 147] on img at bounding box center [877, 144] width 13 height 13
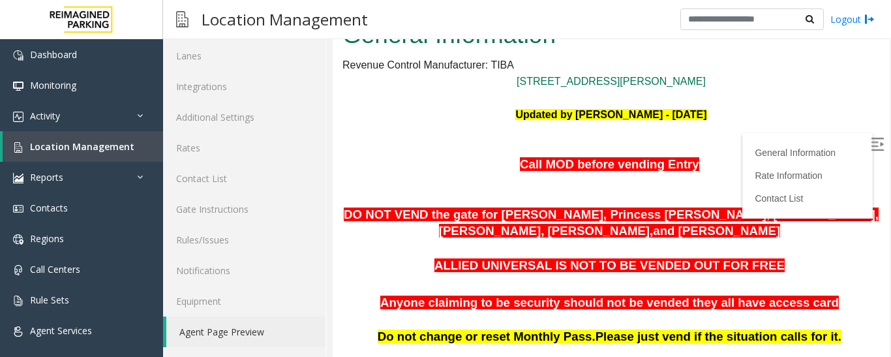
scroll to position [33, 0]
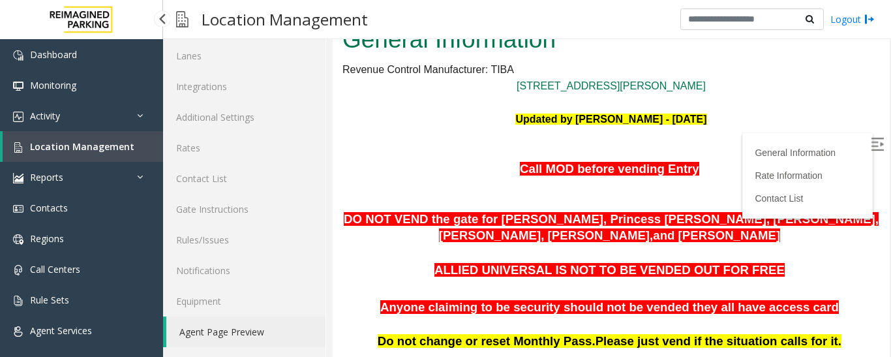
click at [130, 151] on link "Location Management" at bounding box center [83, 146] width 161 height 31
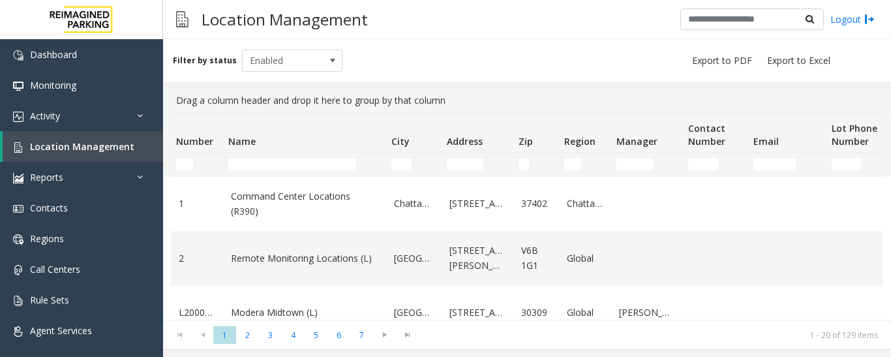
click at [253, 172] on td "Name Filter" at bounding box center [304, 164] width 163 height 23
click at [260, 162] on input "Name Filter" at bounding box center [292, 164] width 128 height 13
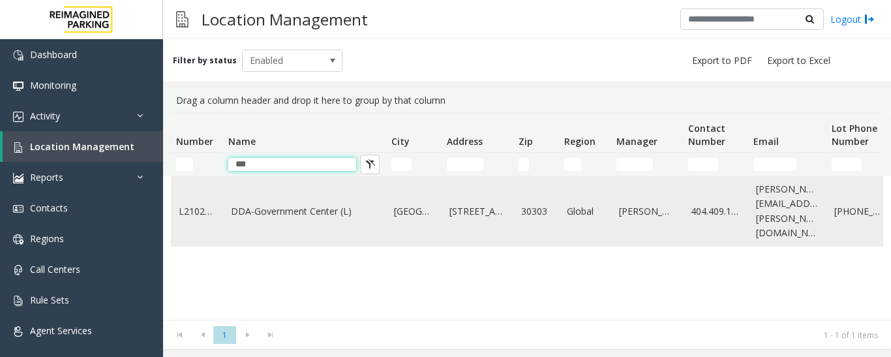
type input "***"
click at [379, 219] on td "DDA-Government Center (L)" at bounding box center [304, 211] width 163 height 69
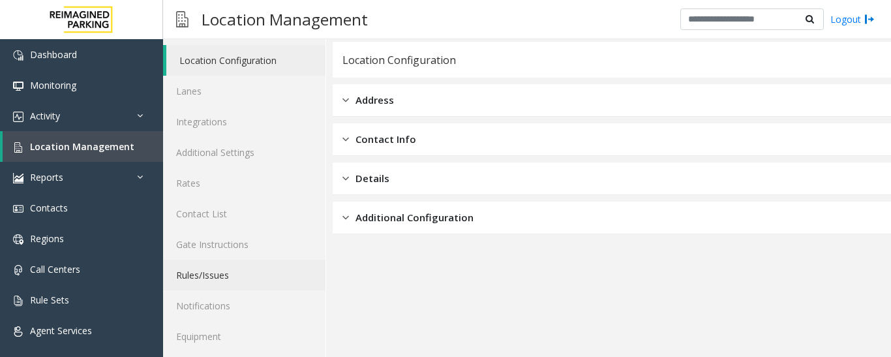
scroll to position [73, 0]
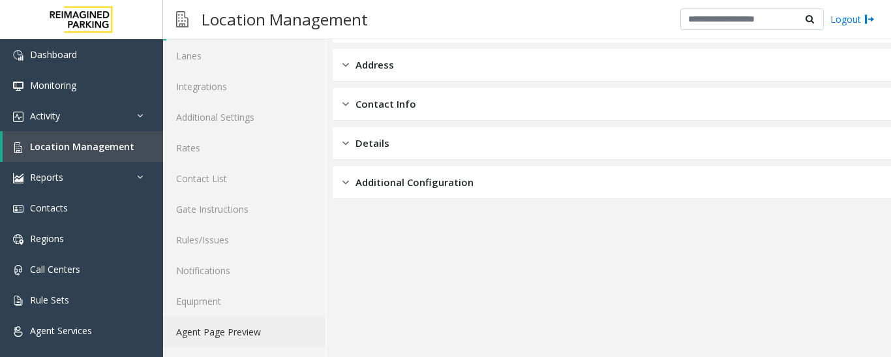
click at [239, 345] on link "Agent Page Preview" at bounding box center [244, 331] width 162 height 31
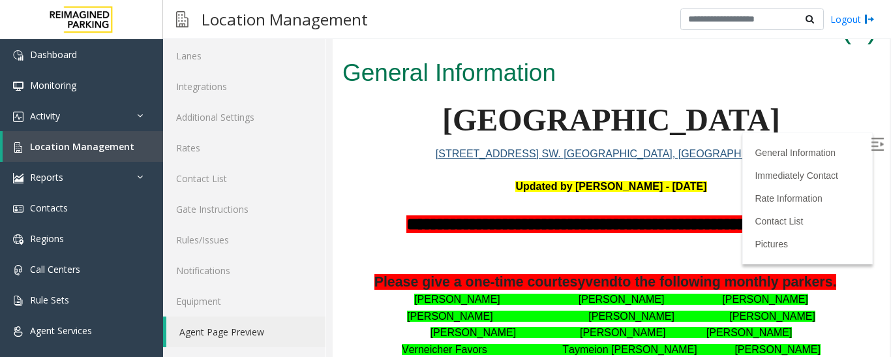
click at [871, 142] on img at bounding box center [877, 144] width 13 height 13
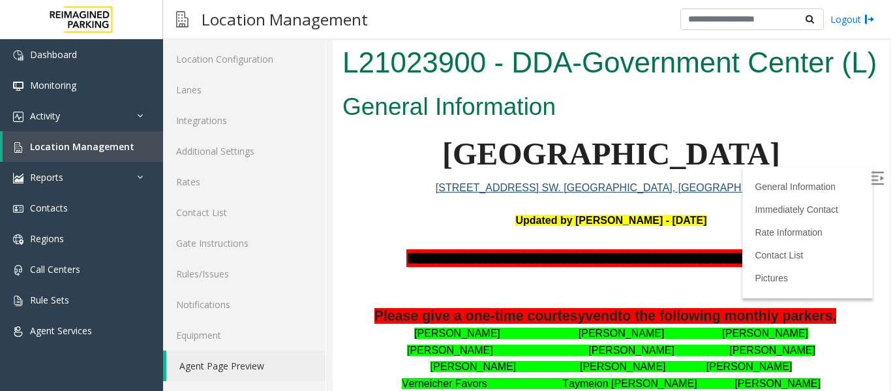
scroll to position [39, 0]
click at [94, 147] on span "Location Management" at bounding box center [82, 146] width 104 height 12
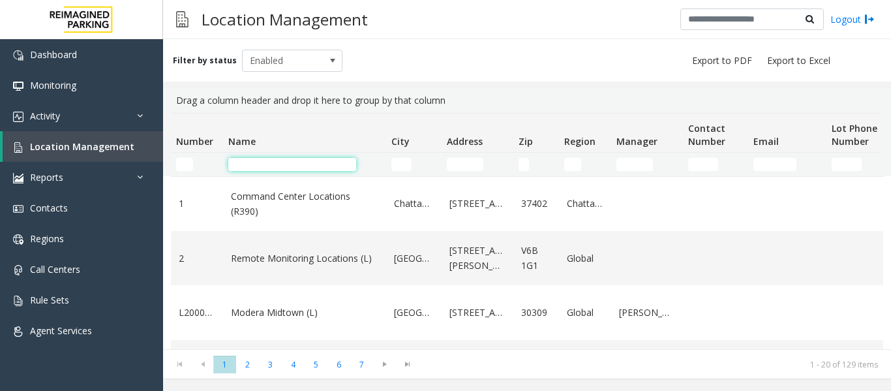
click at [335, 165] on input "Name Filter" at bounding box center [292, 164] width 128 height 13
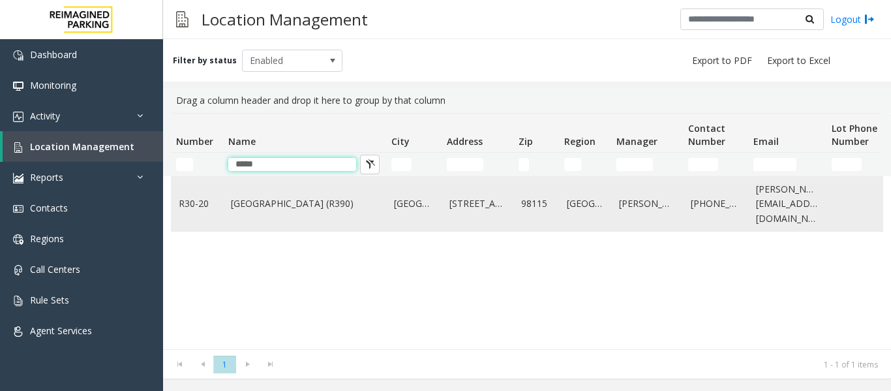
type input "*****"
click at [330, 209] on link "[GEOGRAPHIC_DATA] (R390)" at bounding box center [304, 203] width 147 height 14
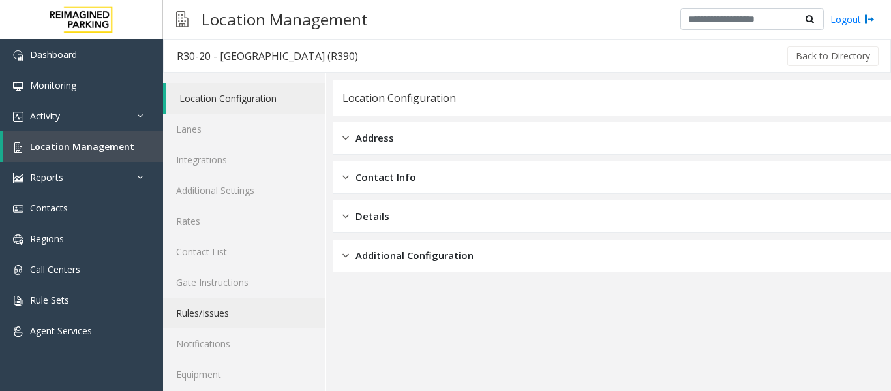
scroll to position [39, 0]
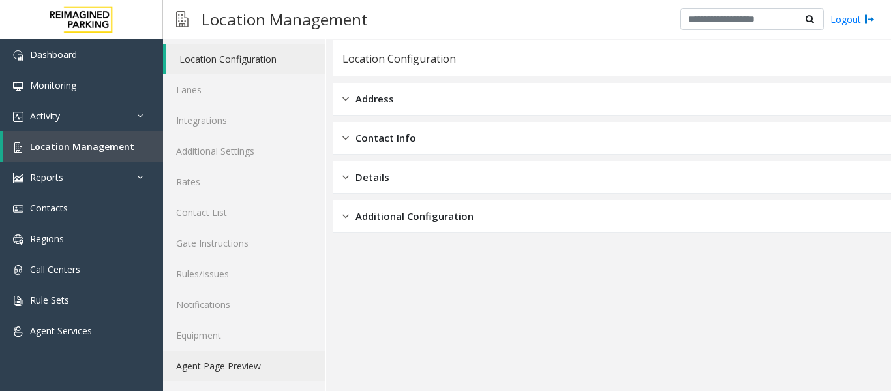
click at [255, 356] on link "Agent Page Preview" at bounding box center [244, 365] width 162 height 31
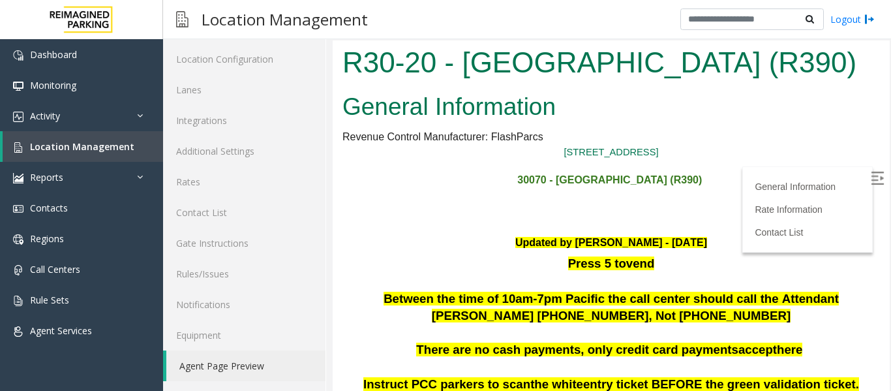
click at [871, 174] on img at bounding box center [877, 178] width 13 height 13
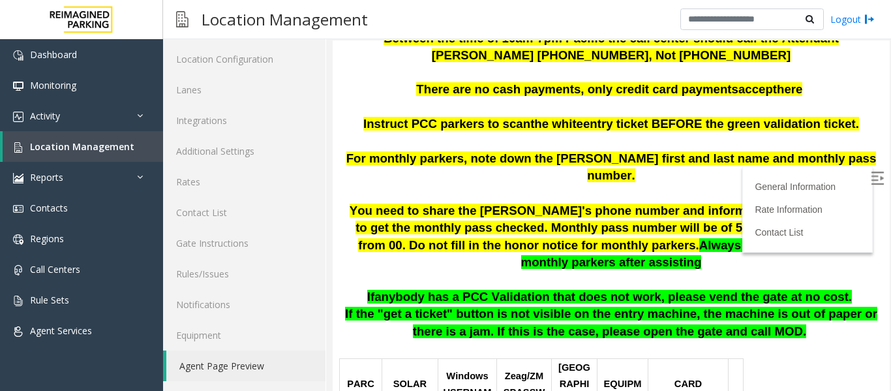
scroll to position [261, 0]
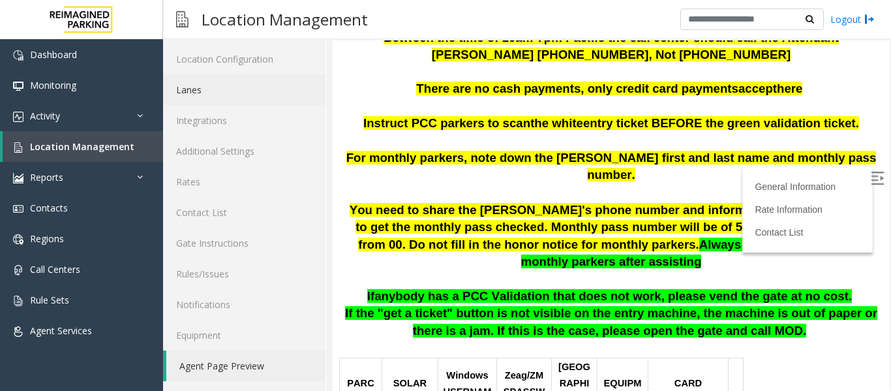
click at [228, 95] on link "Lanes" at bounding box center [244, 89] width 162 height 31
